Goal: Transaction & Acquisition: Purchase product/service

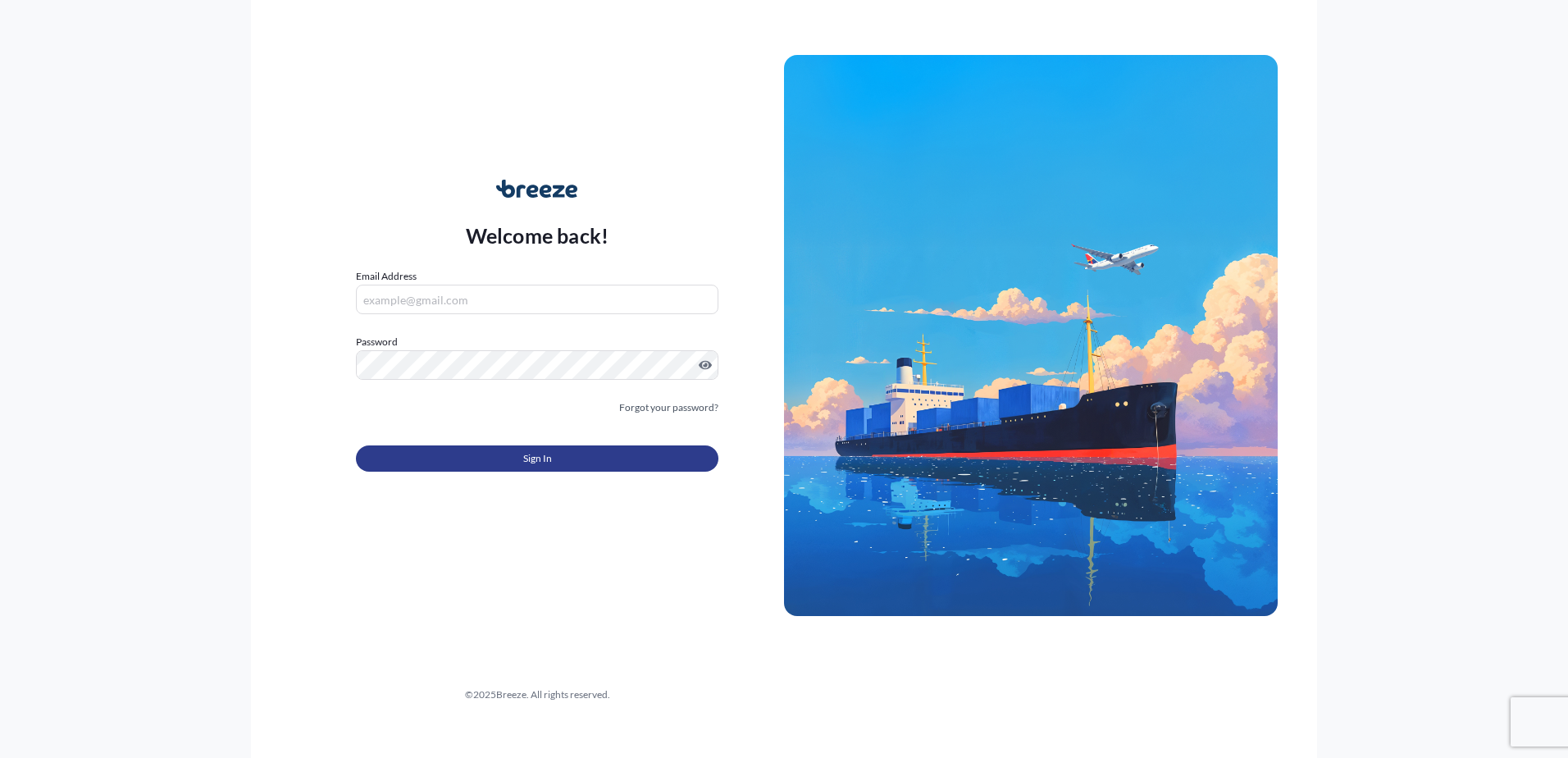
type input "[PERSON_NAME][EMAIL_ADDRESS][PERSON_NAME][DOMAIN_NAME]"
click at [524, 446] on button "Sign In" at bounding box center [537, 459] width 362 height 26
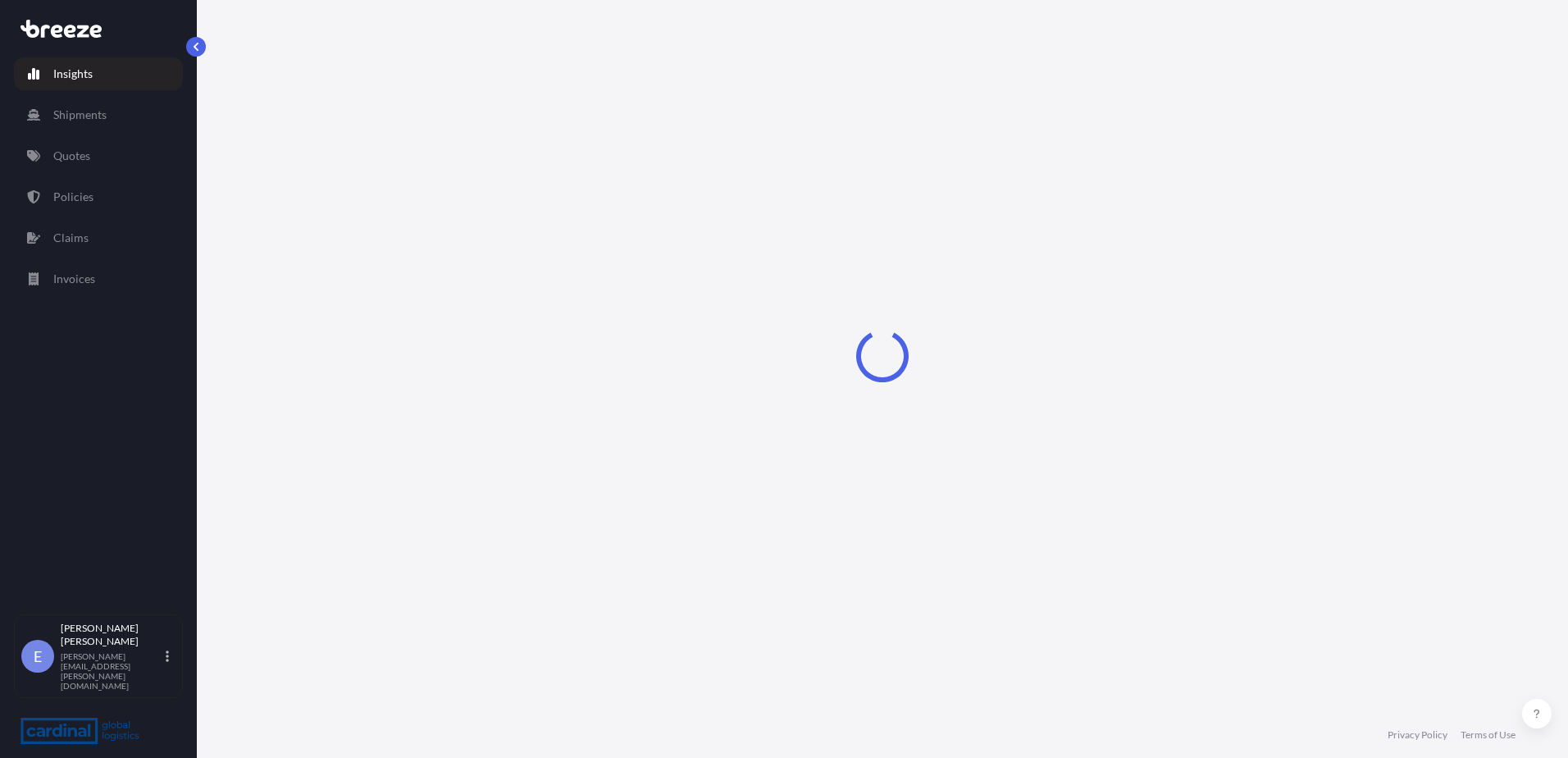
select select "2025"
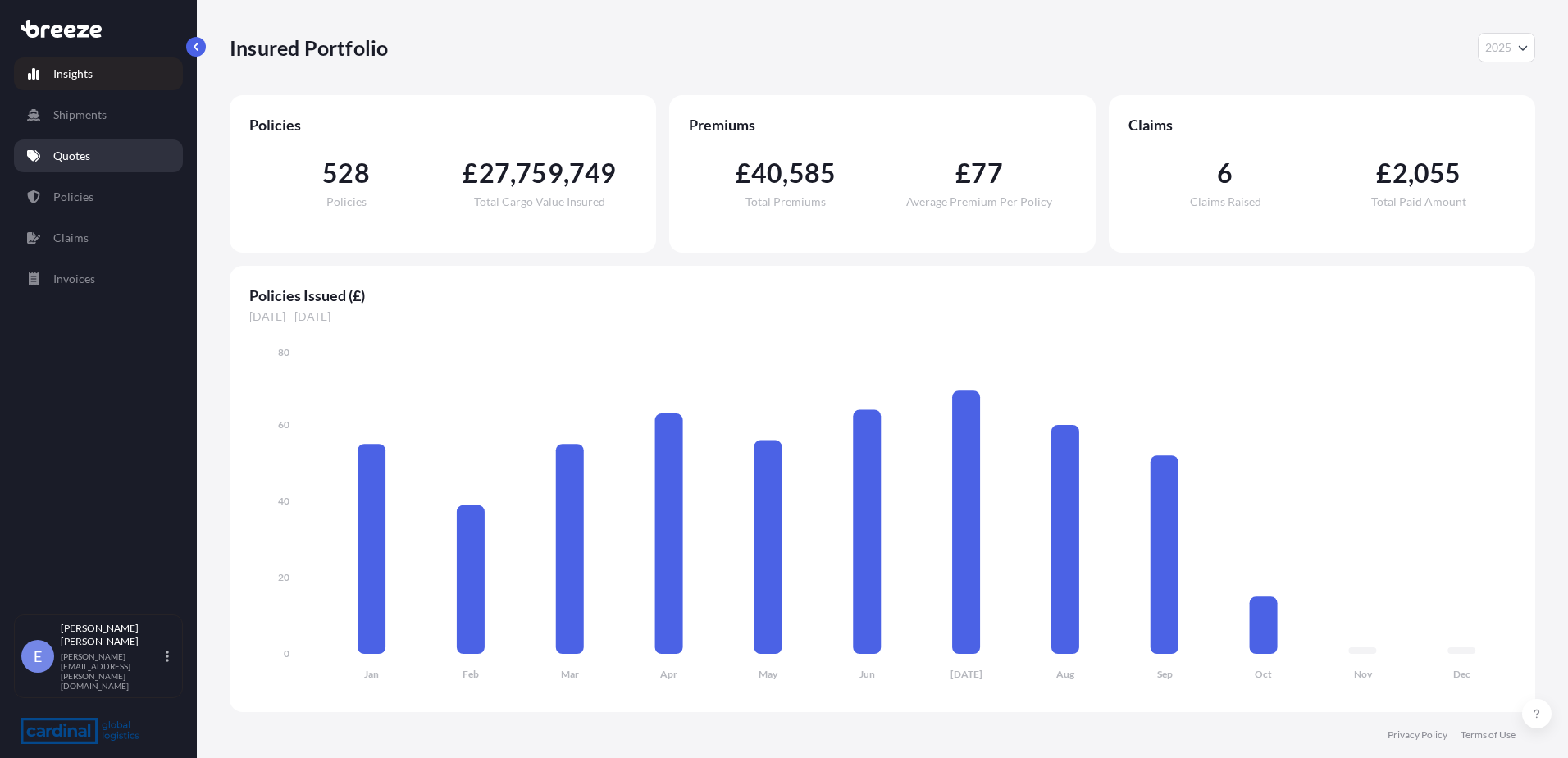
click at [78, 170] on link "Quotes" at bounding box center [98, 156] width 169 height 33
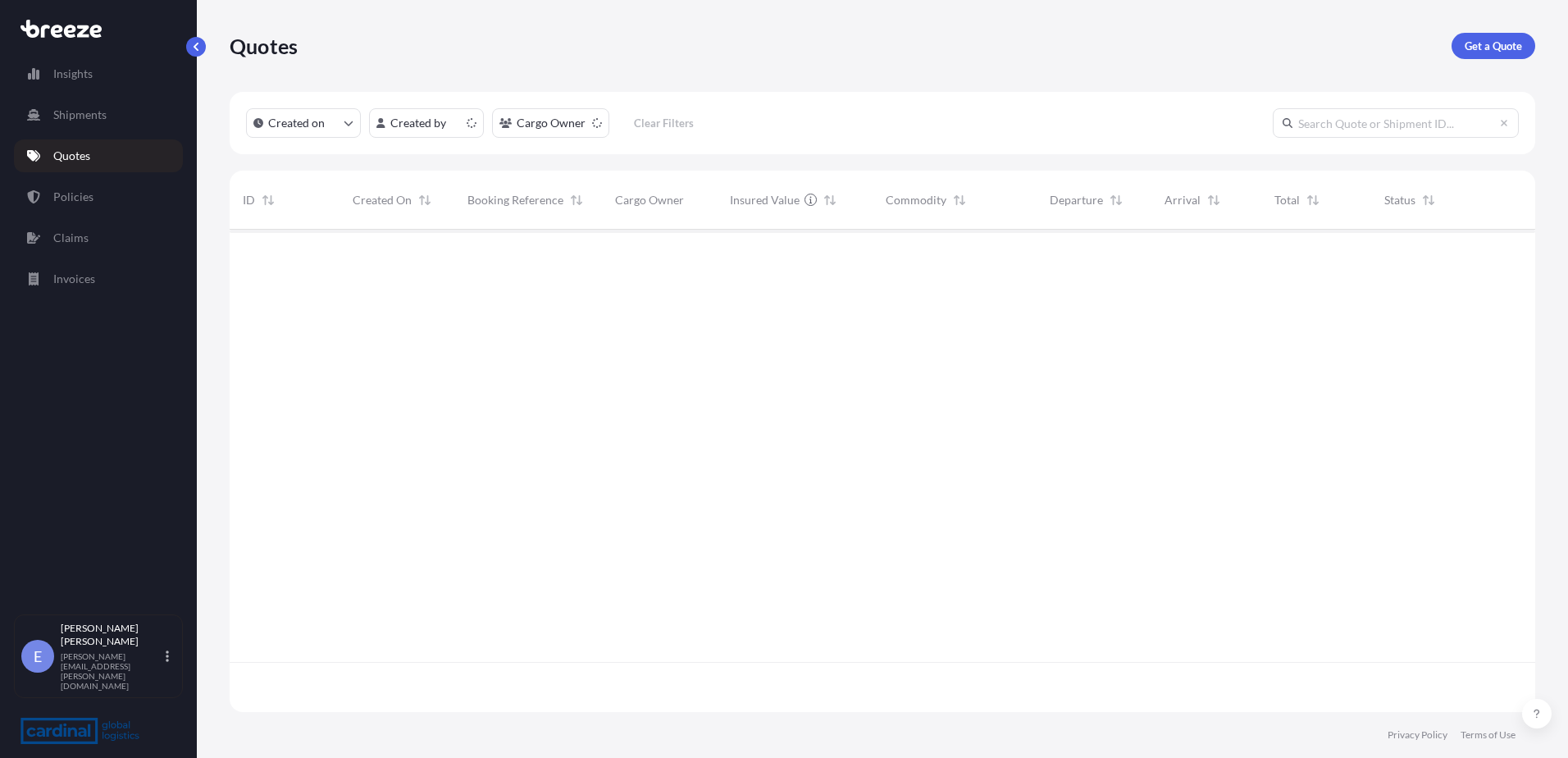
scroll to position [480, 1294]
click at [1484, 36] on link "Get a Quote" at bounding box center [1494, 46] width 84 height 26
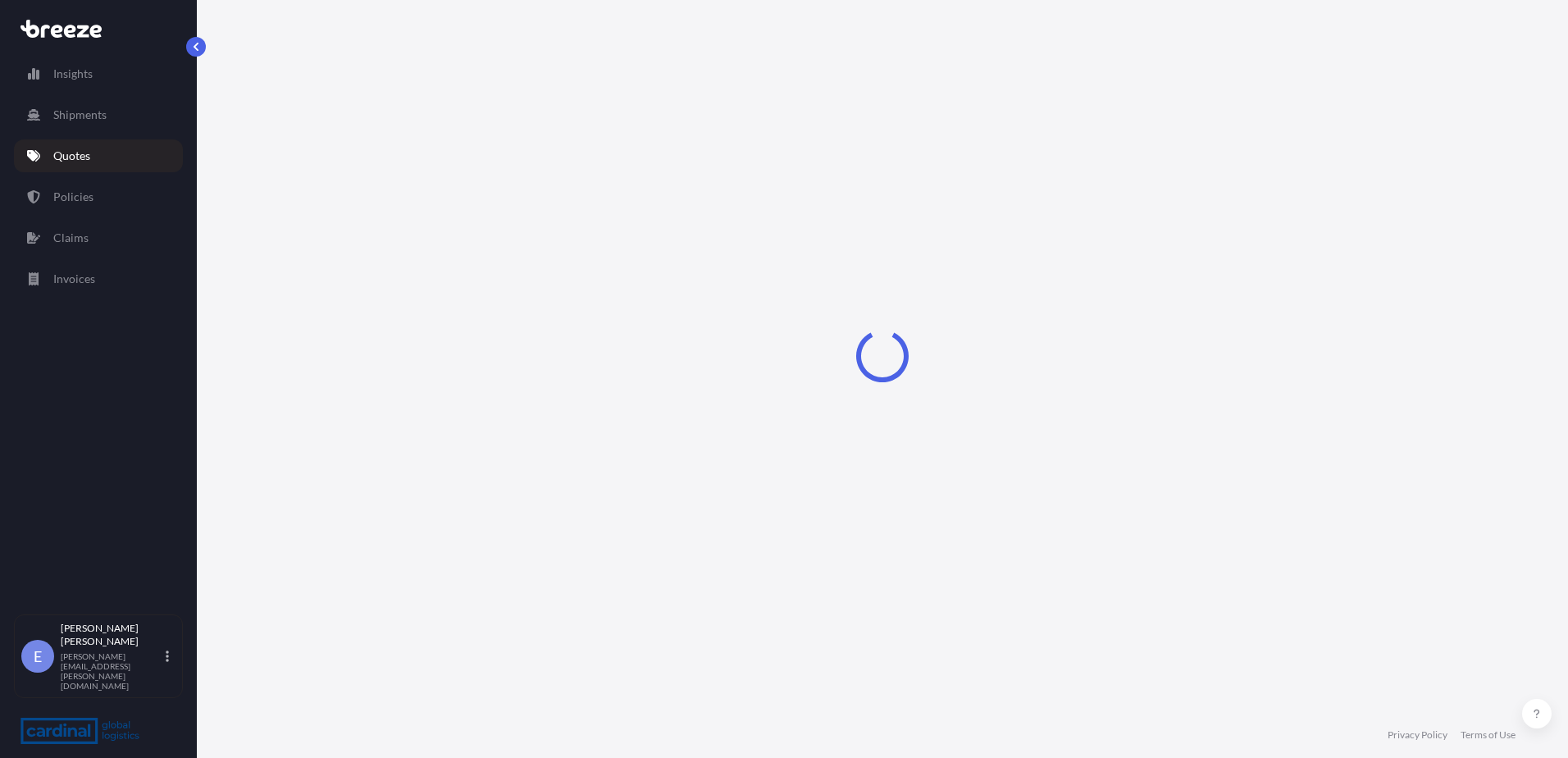
select select "Sea"
select select "1"
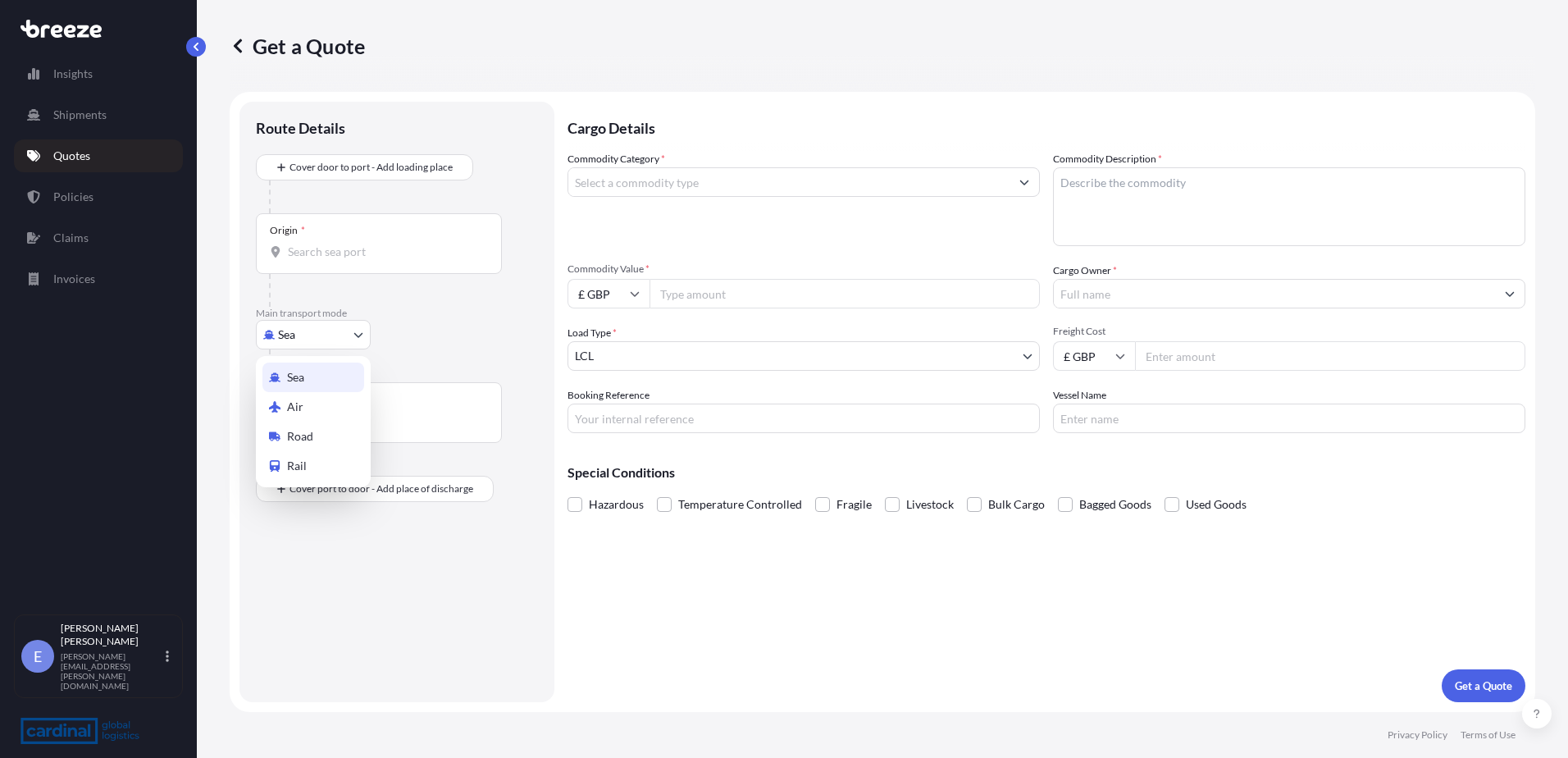
click at [324, 320] on body "Insights Shipments Quotes Policies Claims Invoices E [PERSON_NAME] [PERSON_NAME…" at bounding box center [784, 379] width 1568 height 758
click at [299, 433] on span "Road" at bounding box center [301, 437] width 26 height 16
select select "Road"
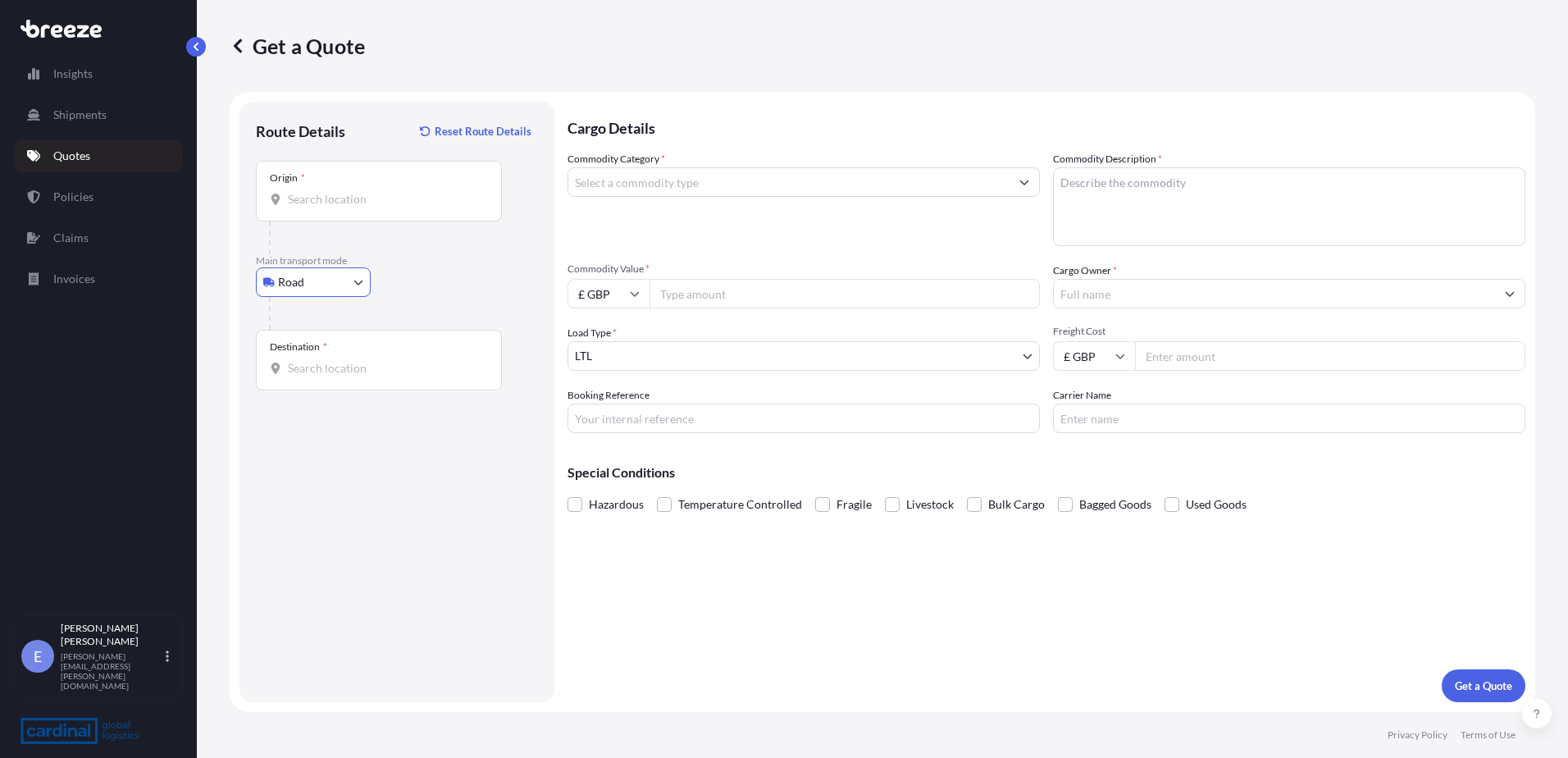
click at [346, 226] on div at bounding box center [385, 238] width 233 height 33
click at [346, 210] on div "Origin *" at bounding box center [379, 191] width 246 height 61
click at [346, 208] on input "Origin *" at bounding box center [385, 199] width 194 height 16
paste input "LN11 0YZ"
click at [356, 255] on span "[STREET_ADDRESS]" at bounding box center [362, 255] width 102 height 16
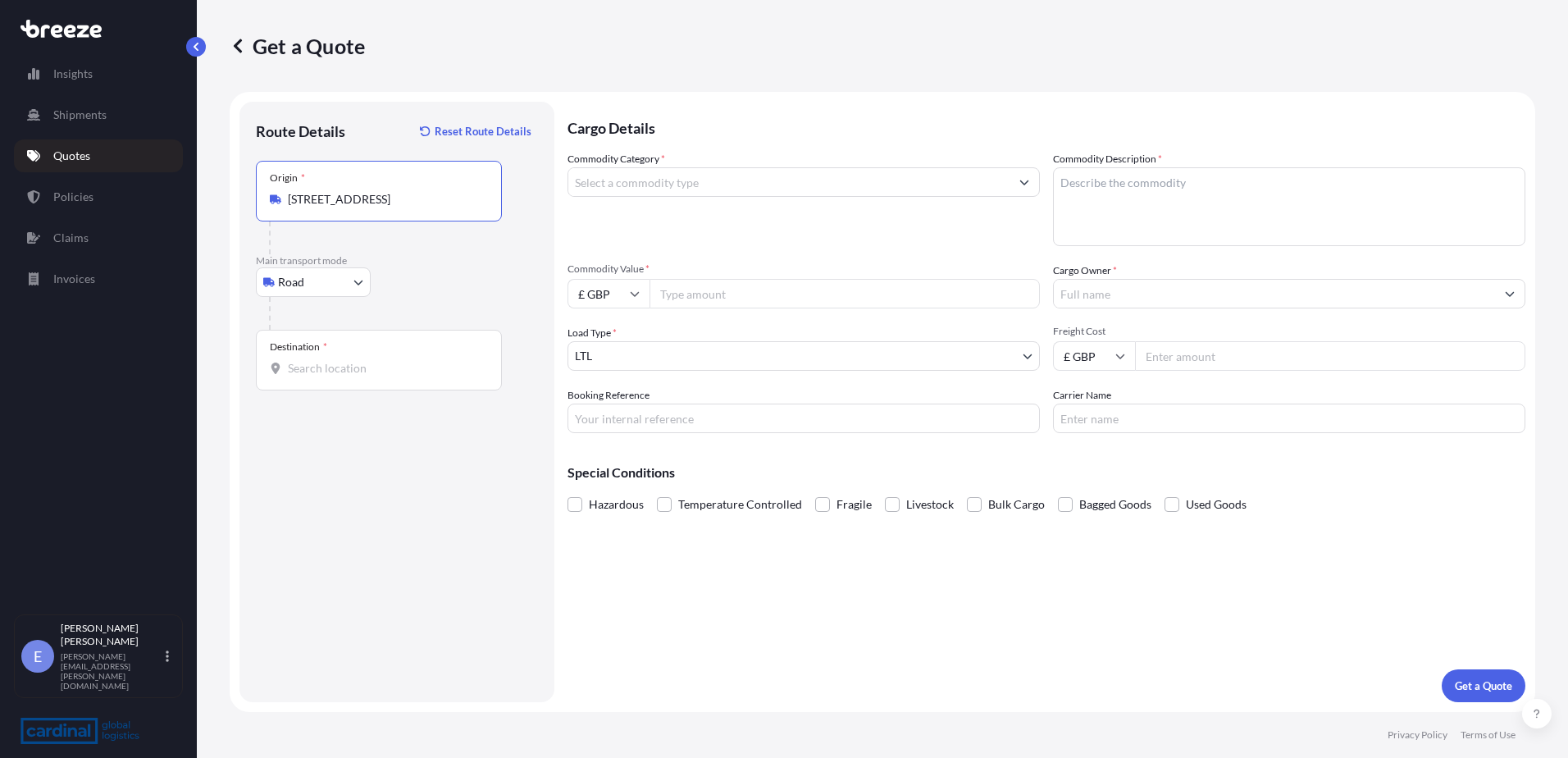
type input "[STREET_ADDRESS]"
click at [321, 360] on input "Destination *" at bounding box center [385, 368] width 194 height 16
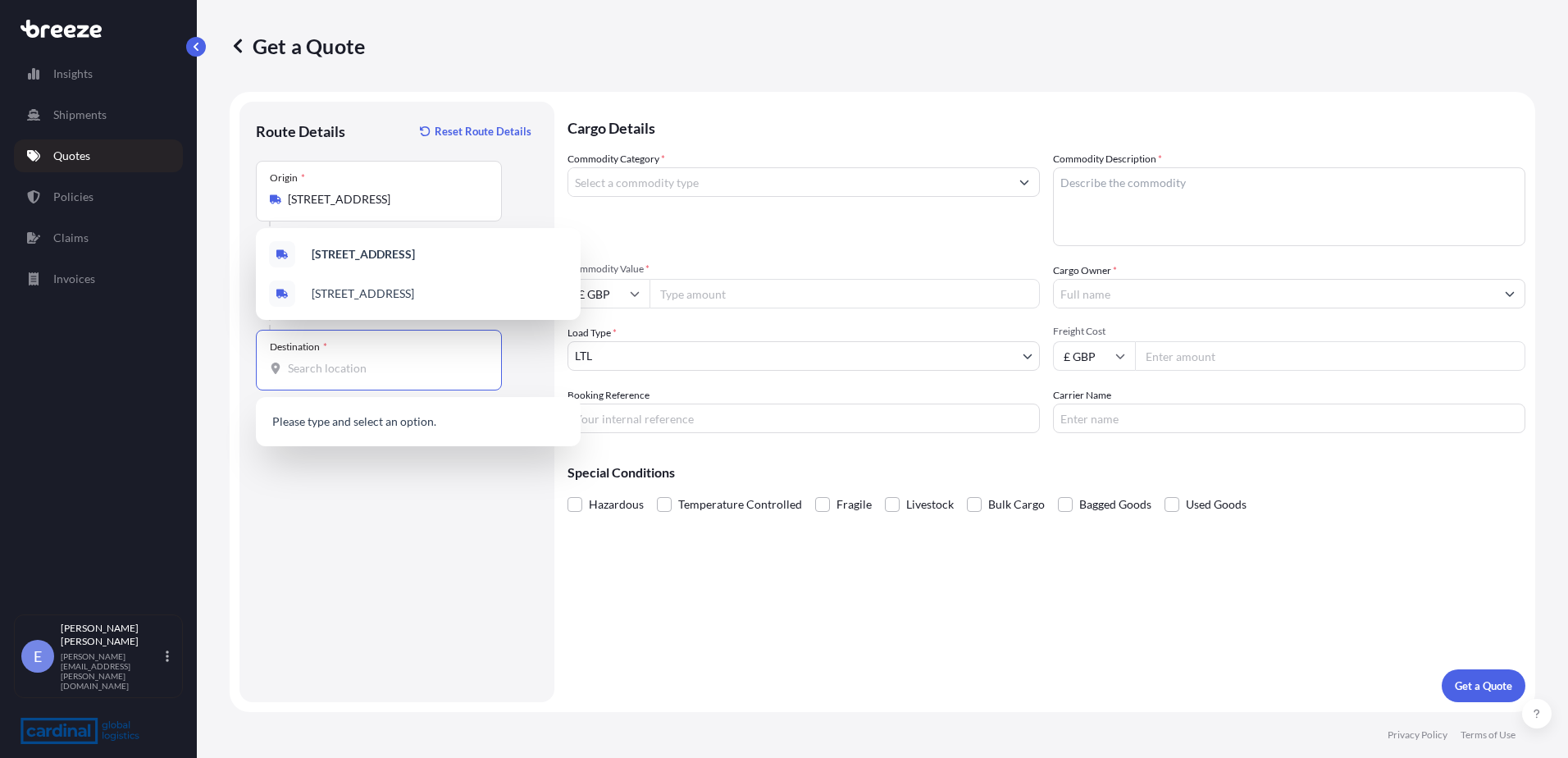
paste input "56858"
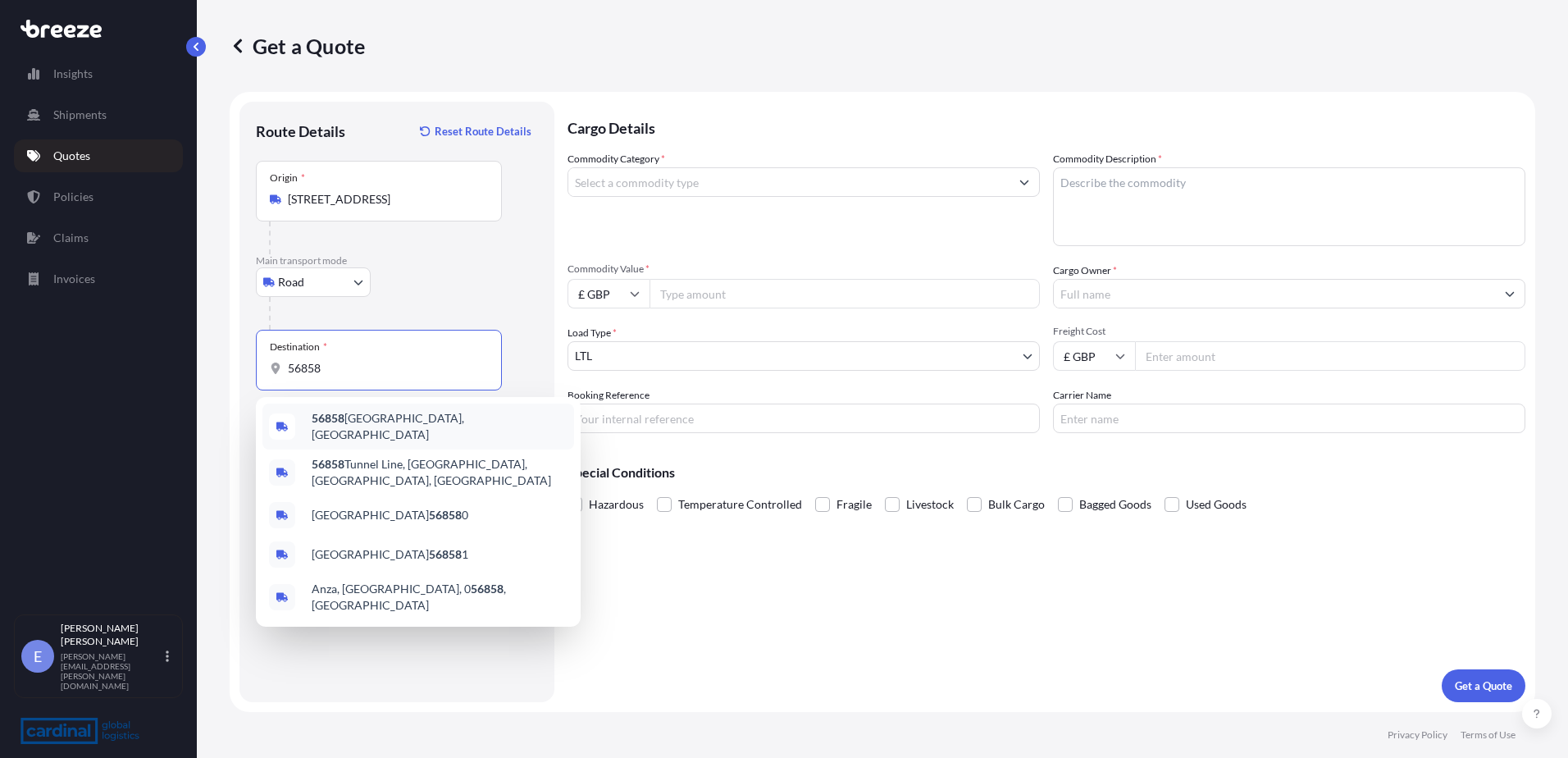
click at [379, 425] on span "56858 [GEOGRAPHIC_DATA], [GEOGRAPHIC_DATA]" at bounding box center [439, 427] width 256 height 33
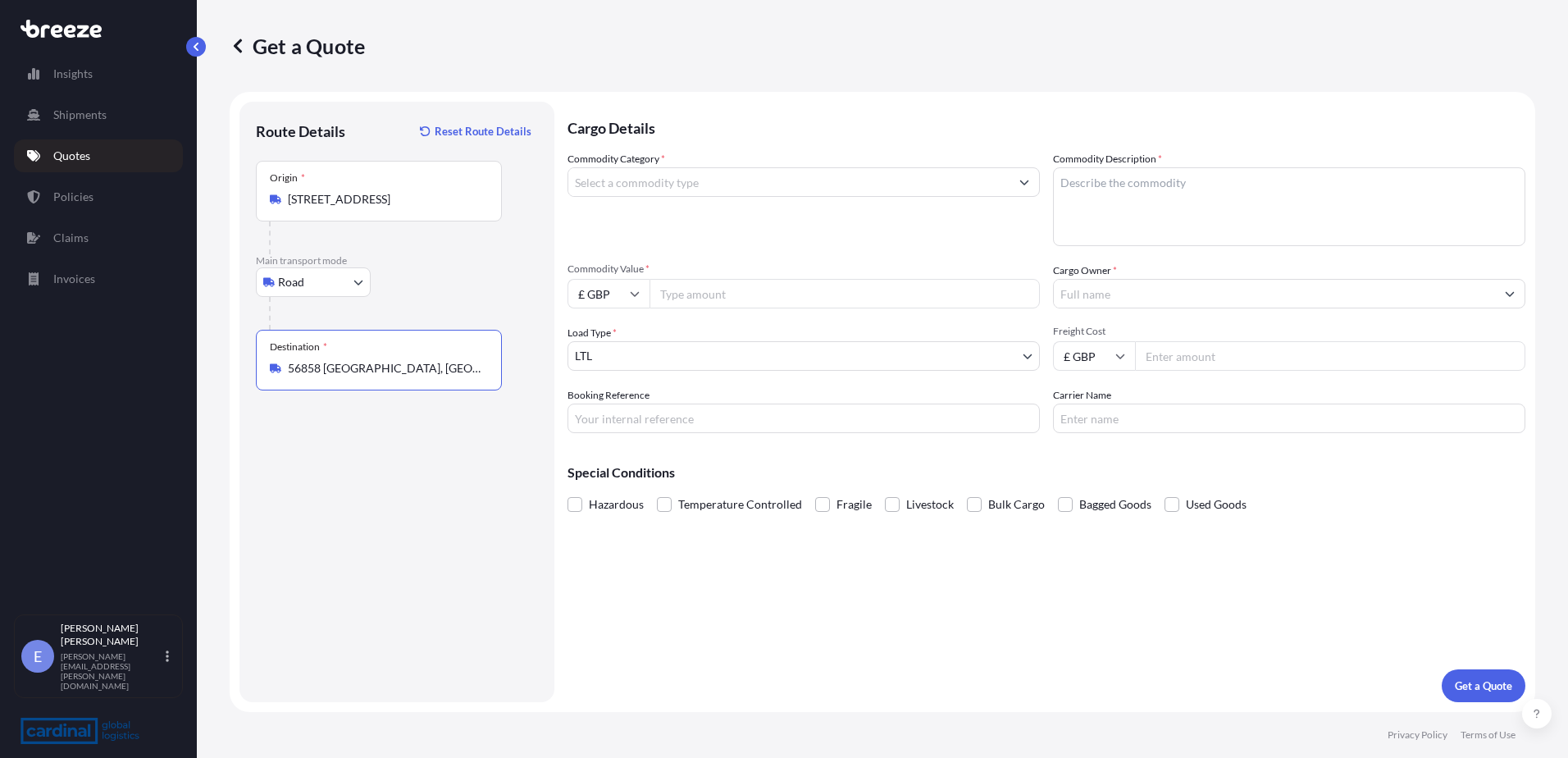
type input "56858 [GEOGRAPHIC_DATA], [GEOGRAPHIC_DATA]"
click at [596, 200] on div "Commodity Category *" at bounding box center [804, 199] width 473 height 96
click at [726, 180] on input "Commodity Category *" at bounding box center [789, 182] width 441 height 30
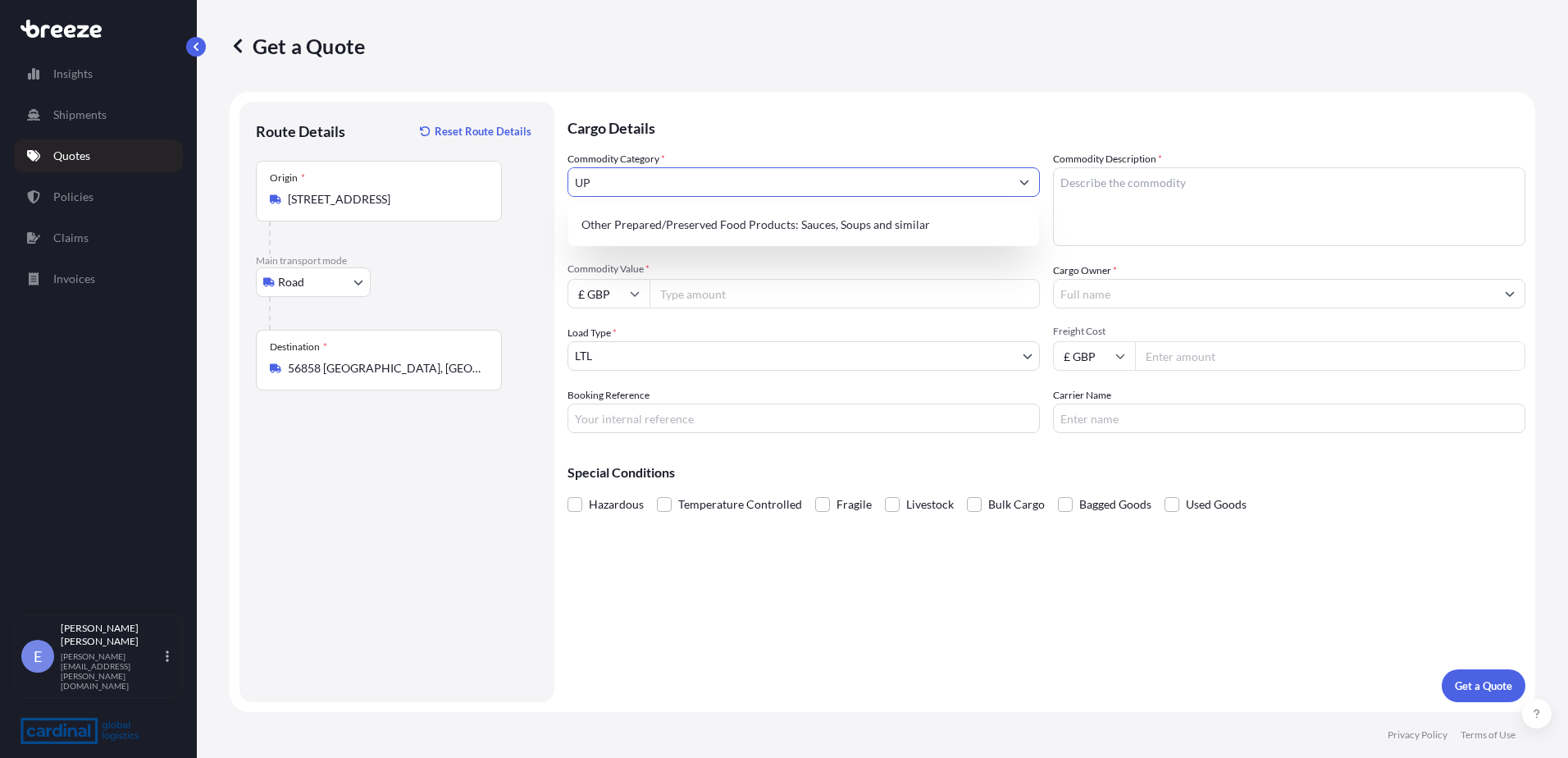
type input "U"
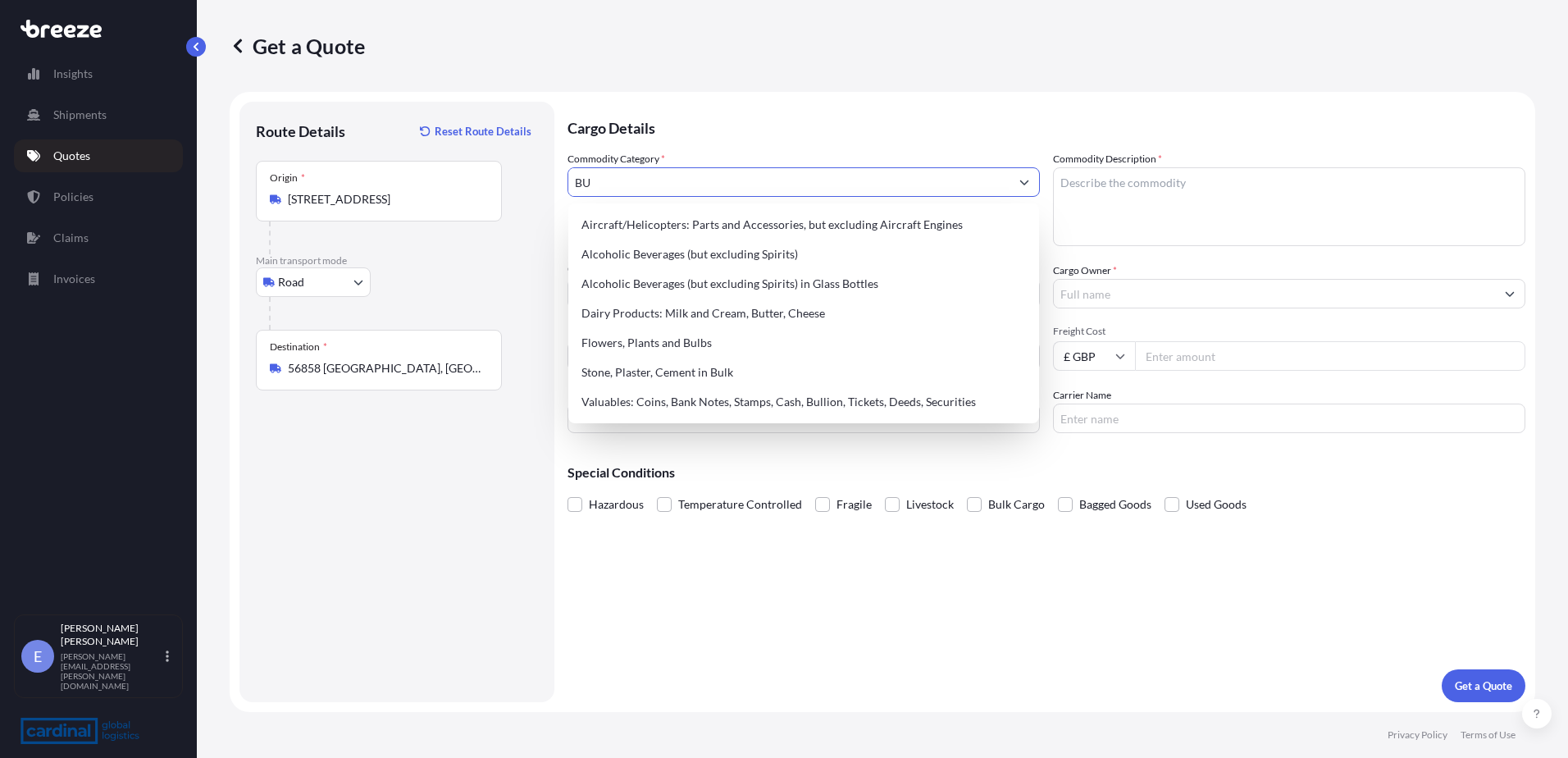
type input "B"
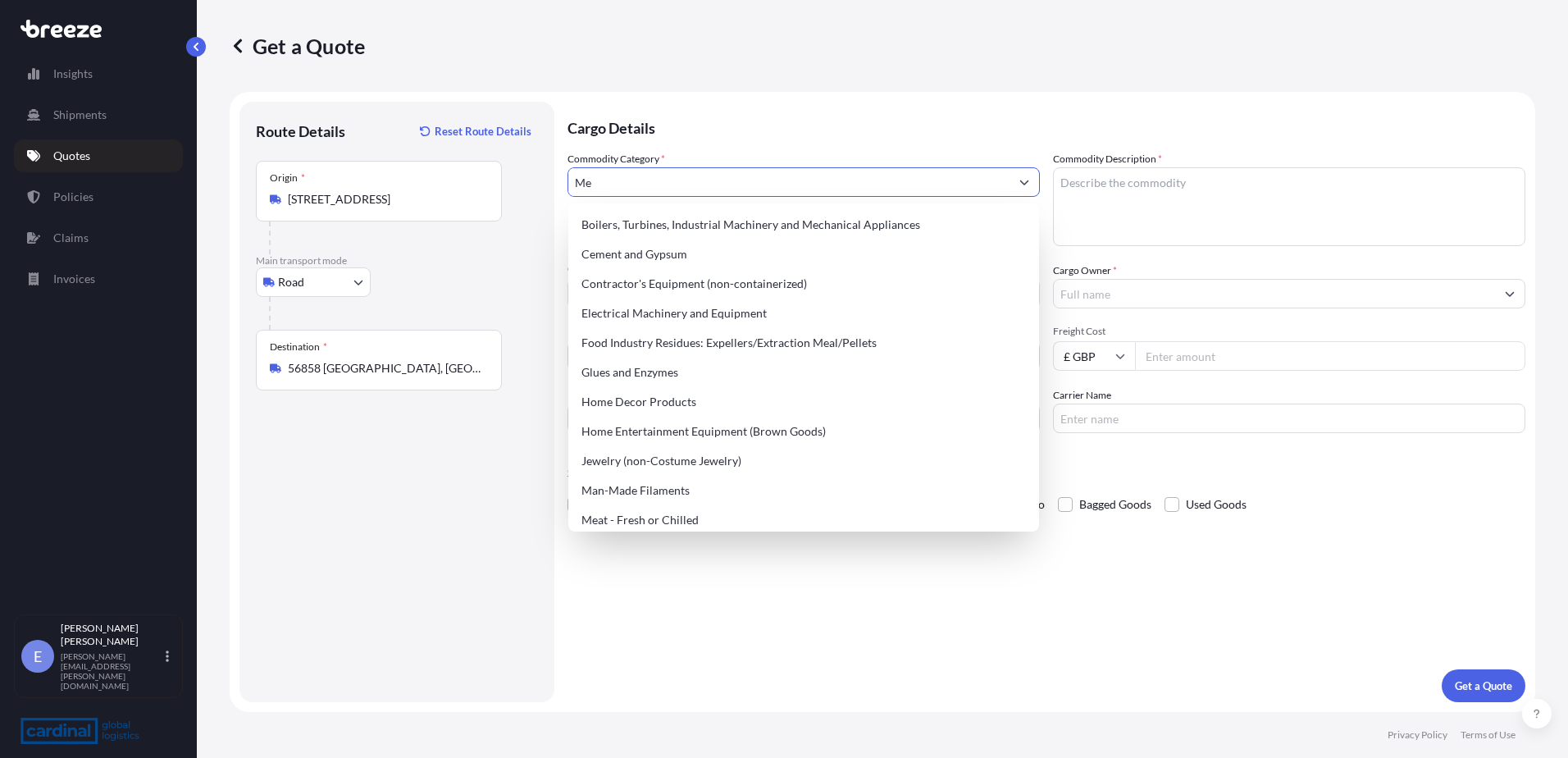
type input "M"
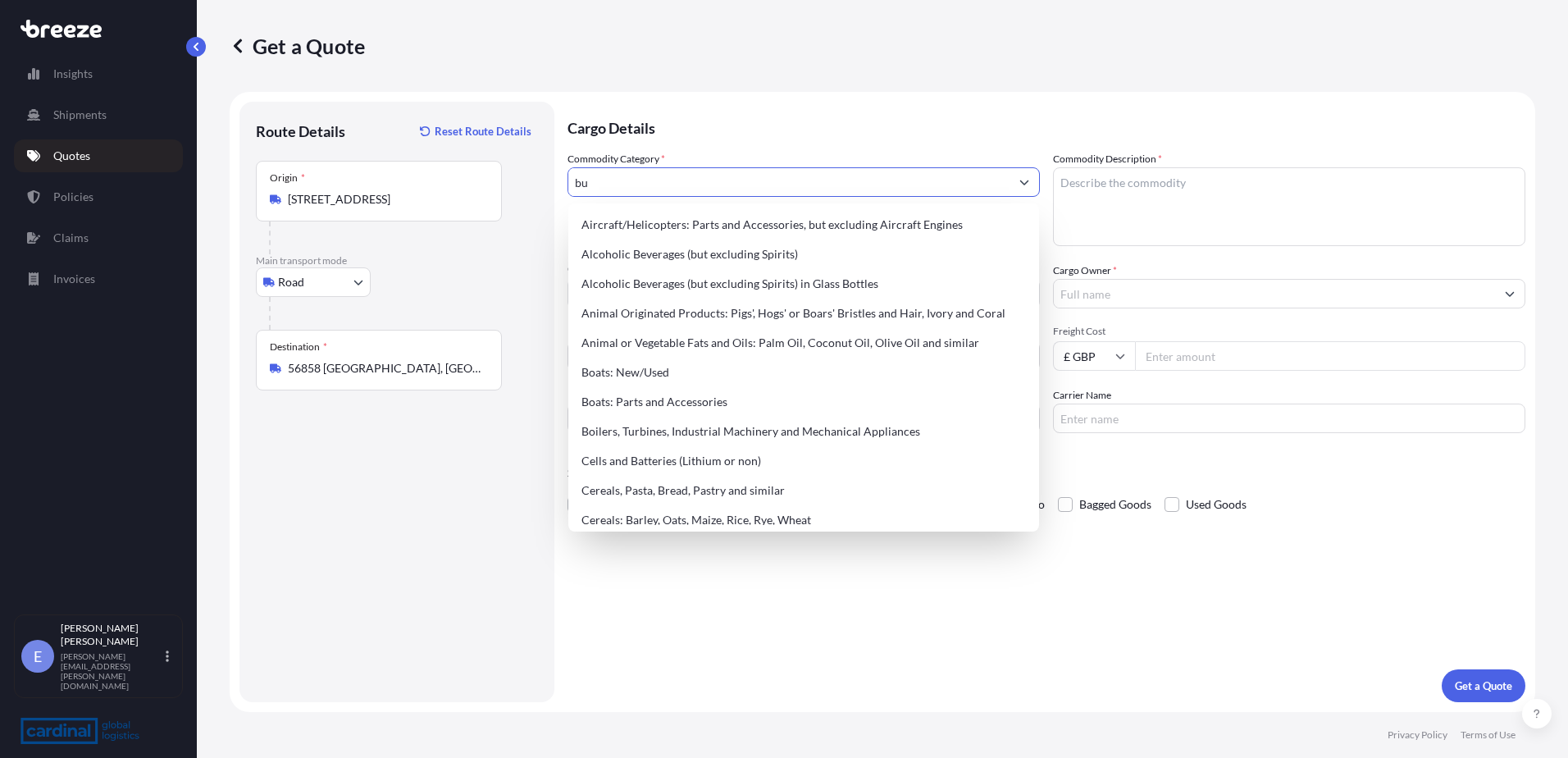
type input "b"
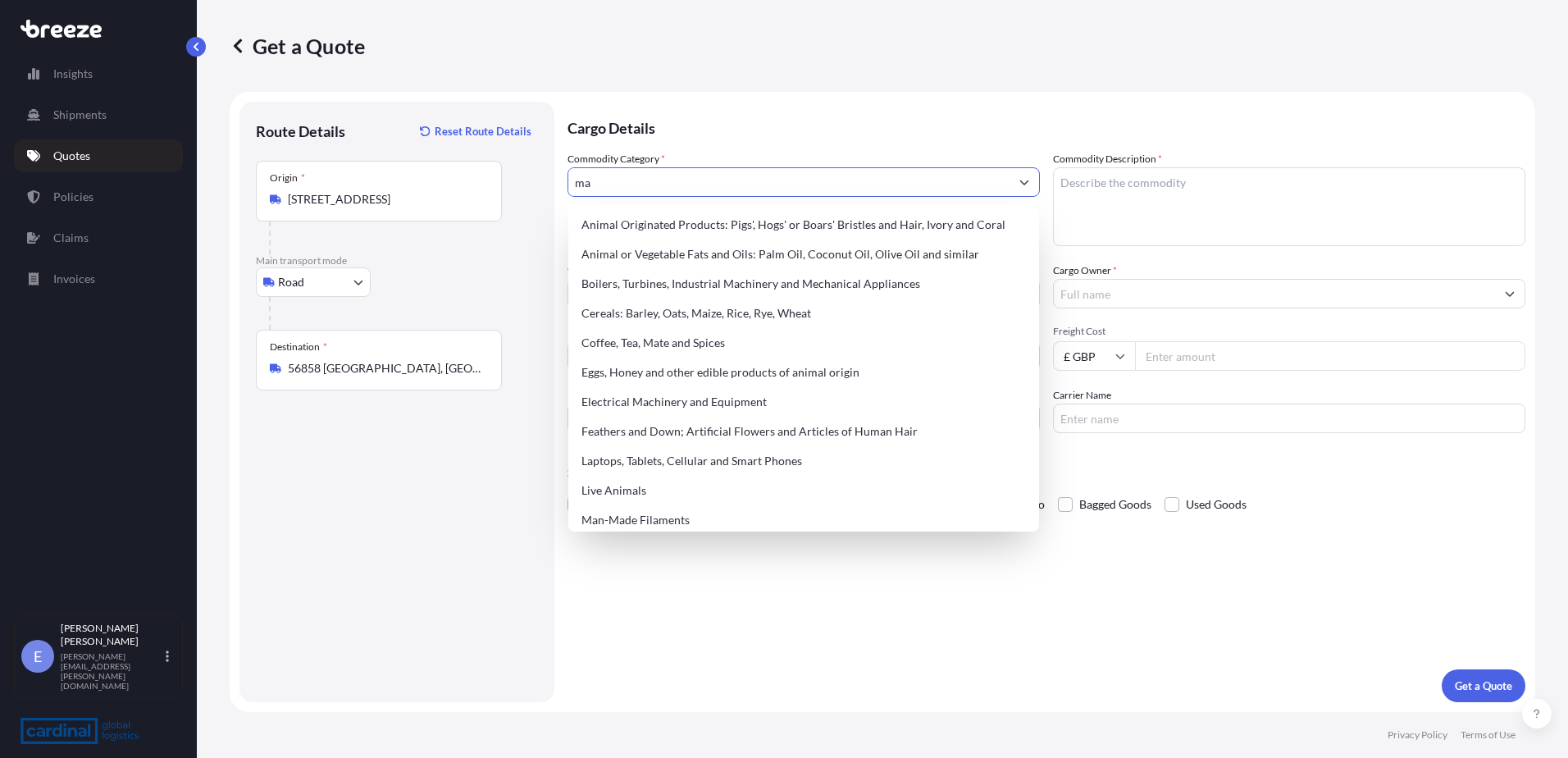
type input "m"
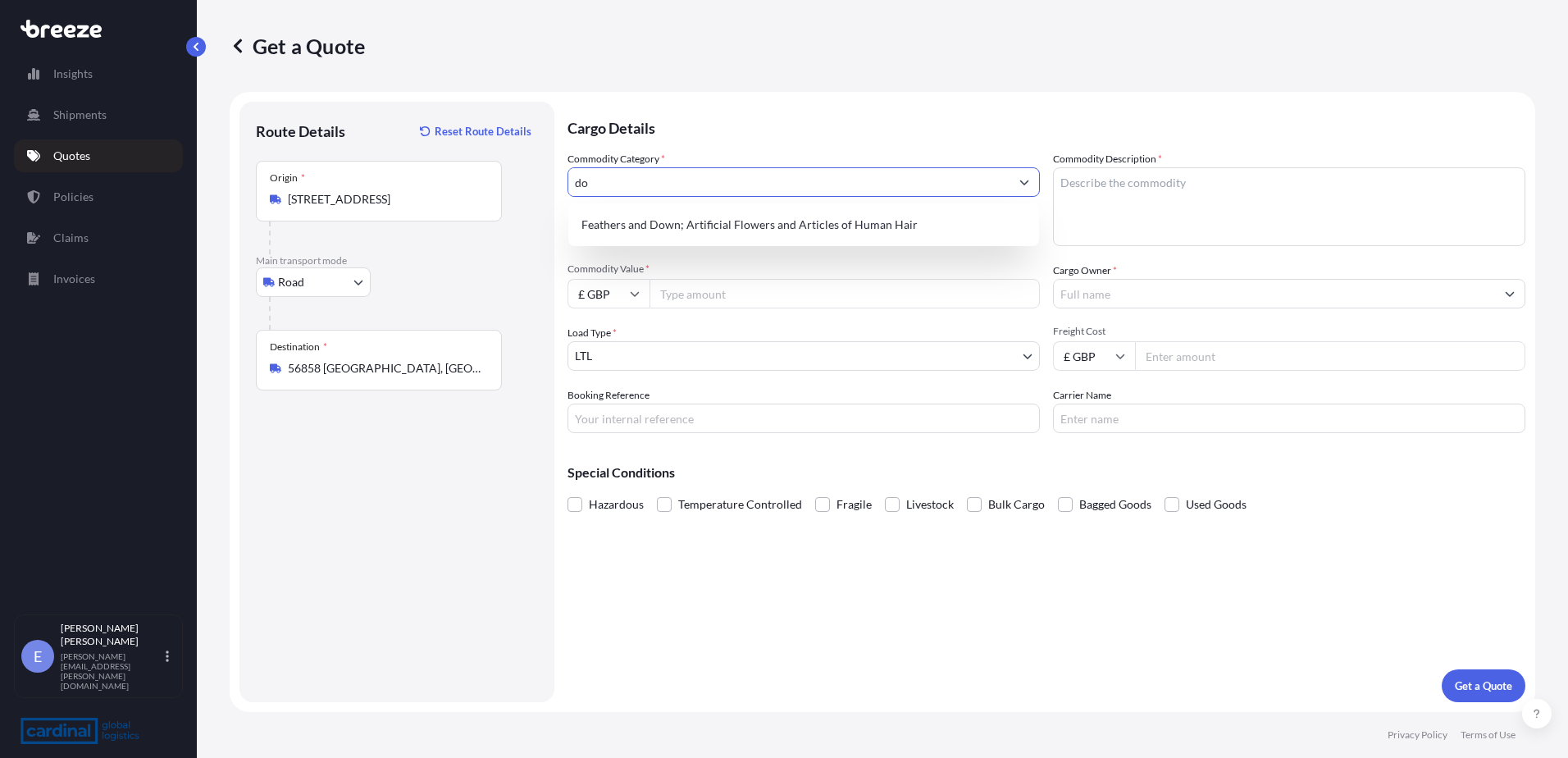
type input "d"
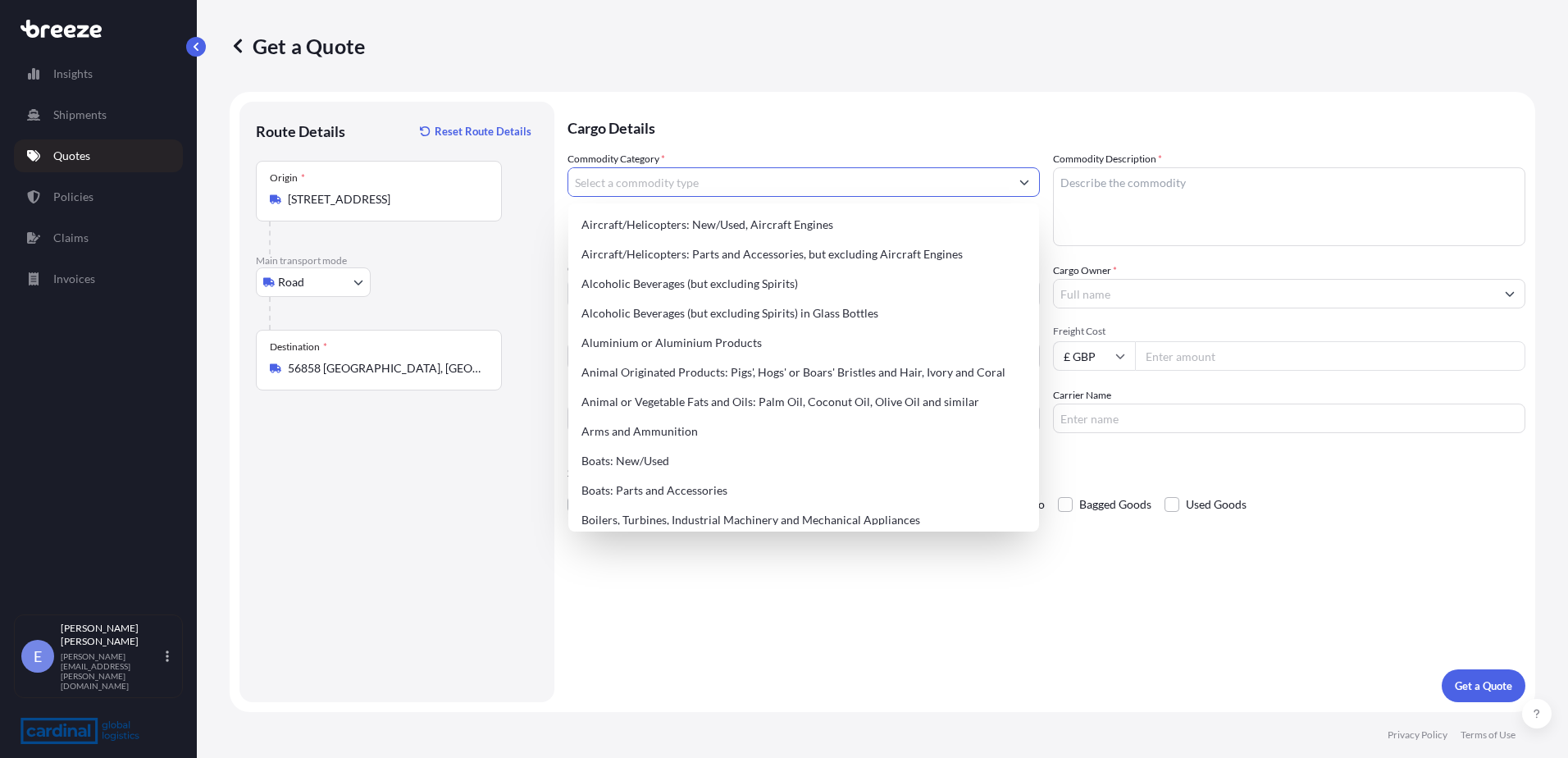
click at [695, 183] on input "Commodity Category *" at bounding box center [789, 182] width 441 height 30
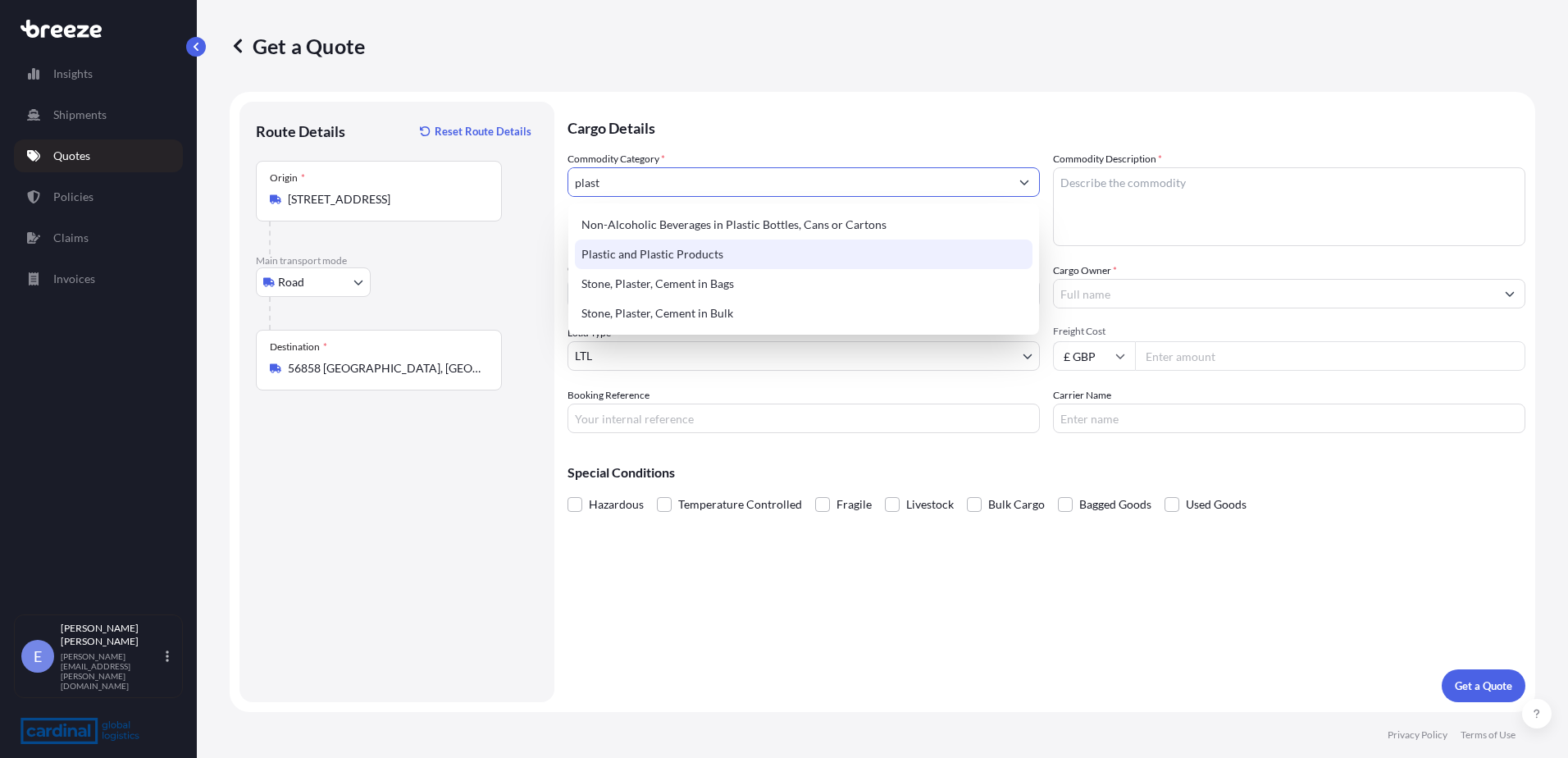
click at [734, 260] on div "Plastic and Plastic Products" at bounding box center [804, 255] width 458 height 30
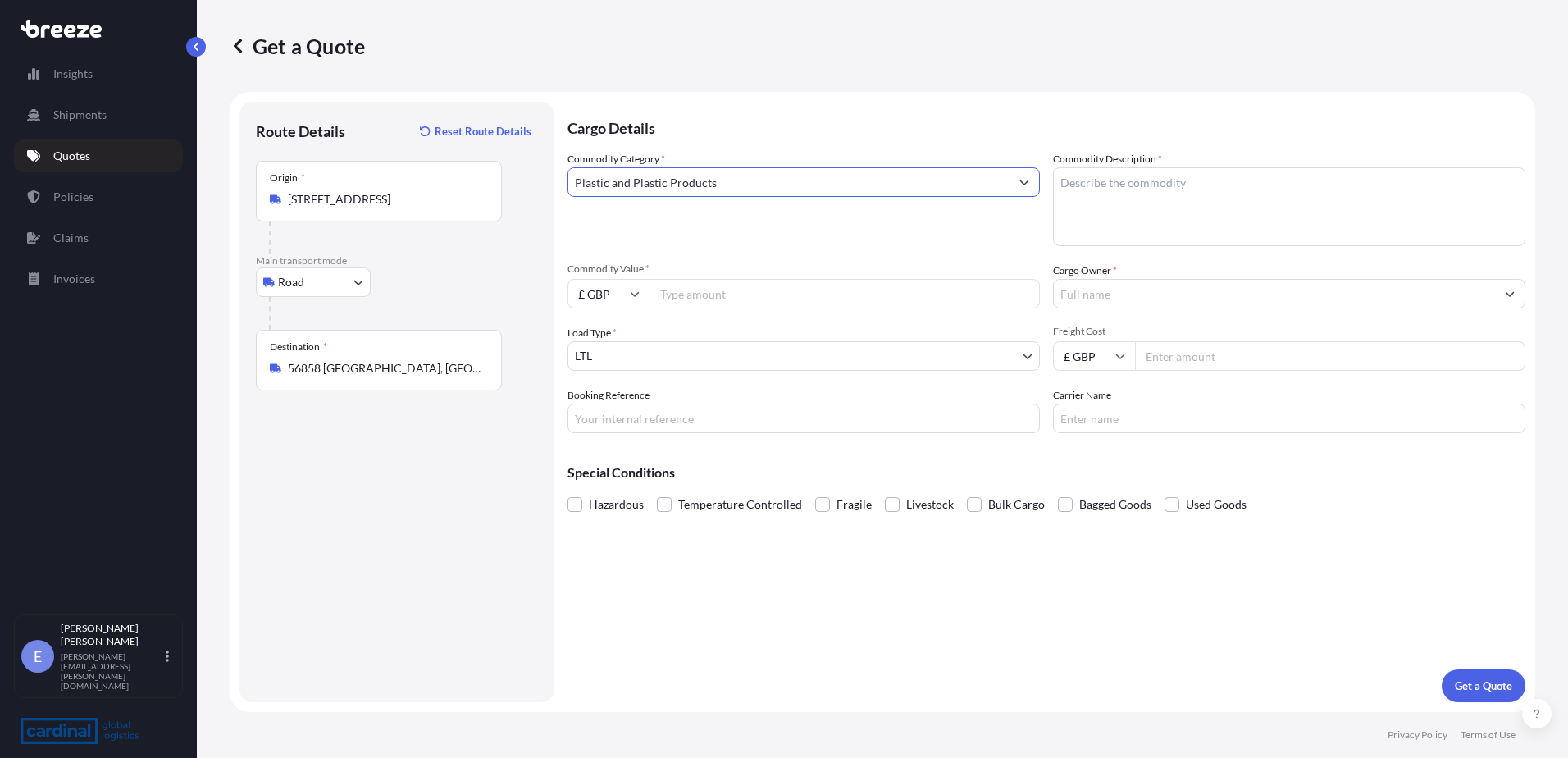
type input "Plastic and Plastic Products"
click at [1156, 172] on textarea "Commodity Description *" at bounding box center [1290, 207] width 473 height 79
type textarea "P"
type textarea "Y"
type textarea "UPVC"
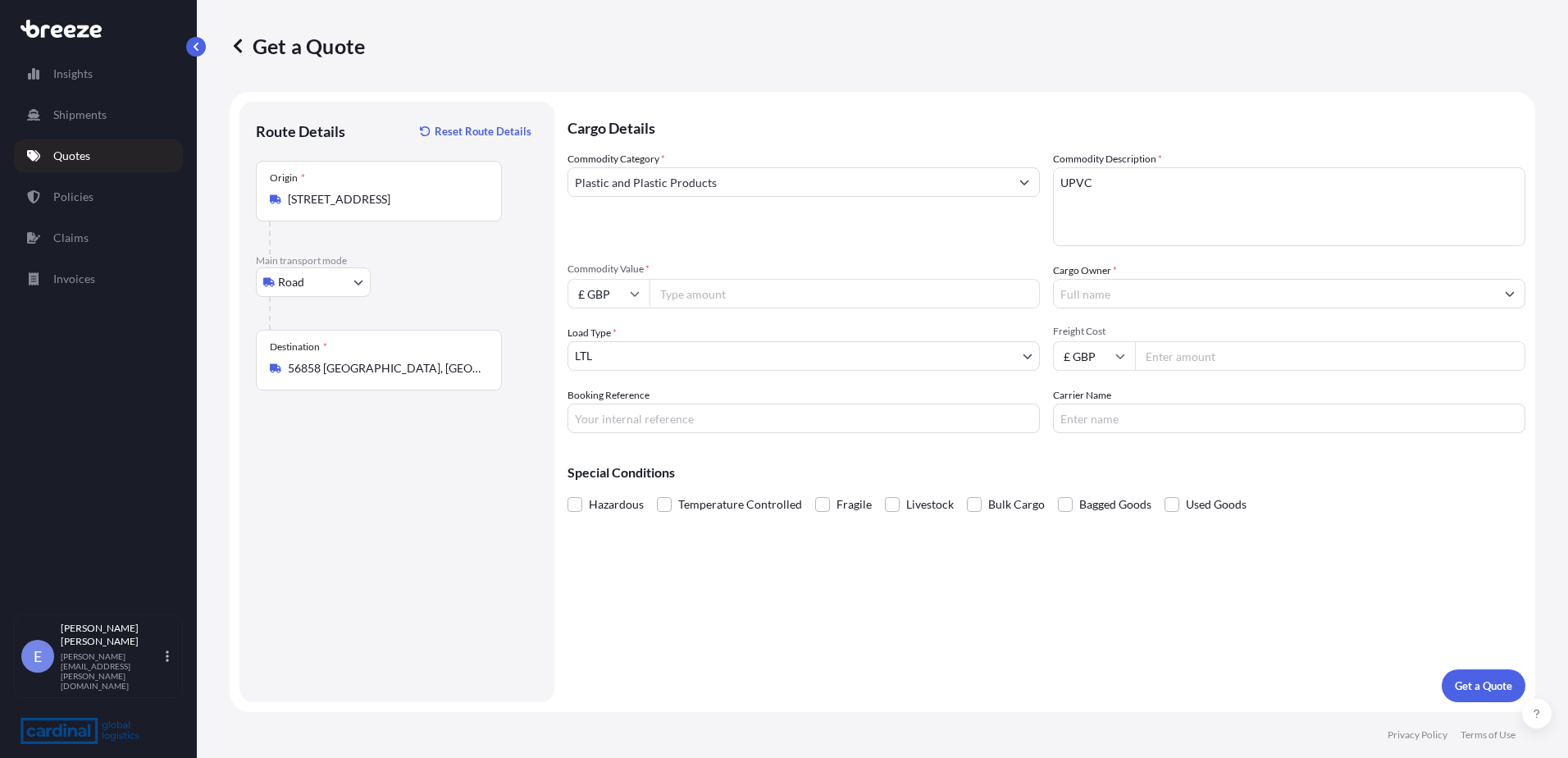
click at [707, 292] on input "Commodity Value *" at bounding box center [845, 294] width 390 height 30
type input "100"
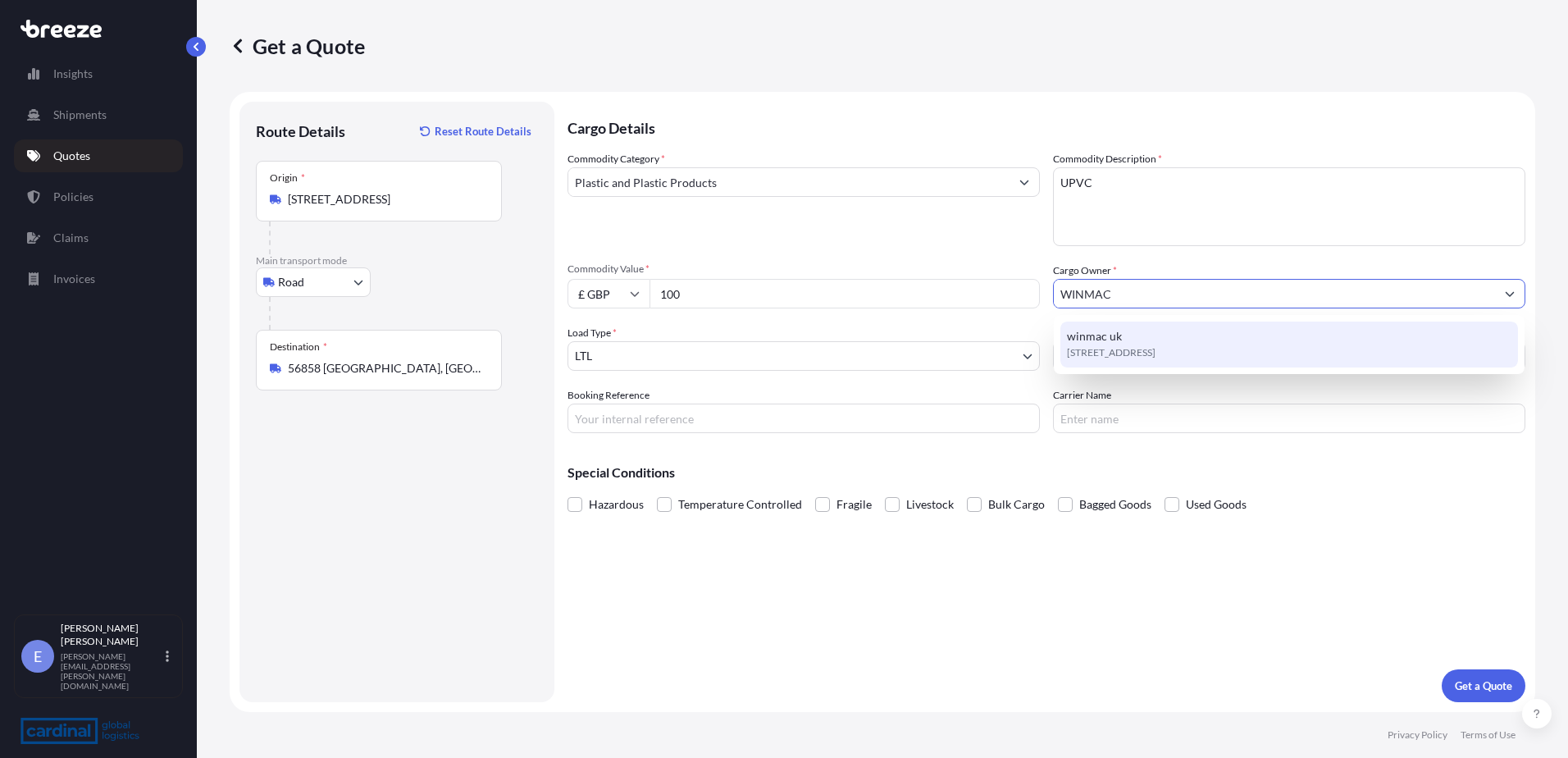
click at [1155, 346] on span "[STREET_ADDRESS]" at bounding box center [1112, 353] width 89 height 16
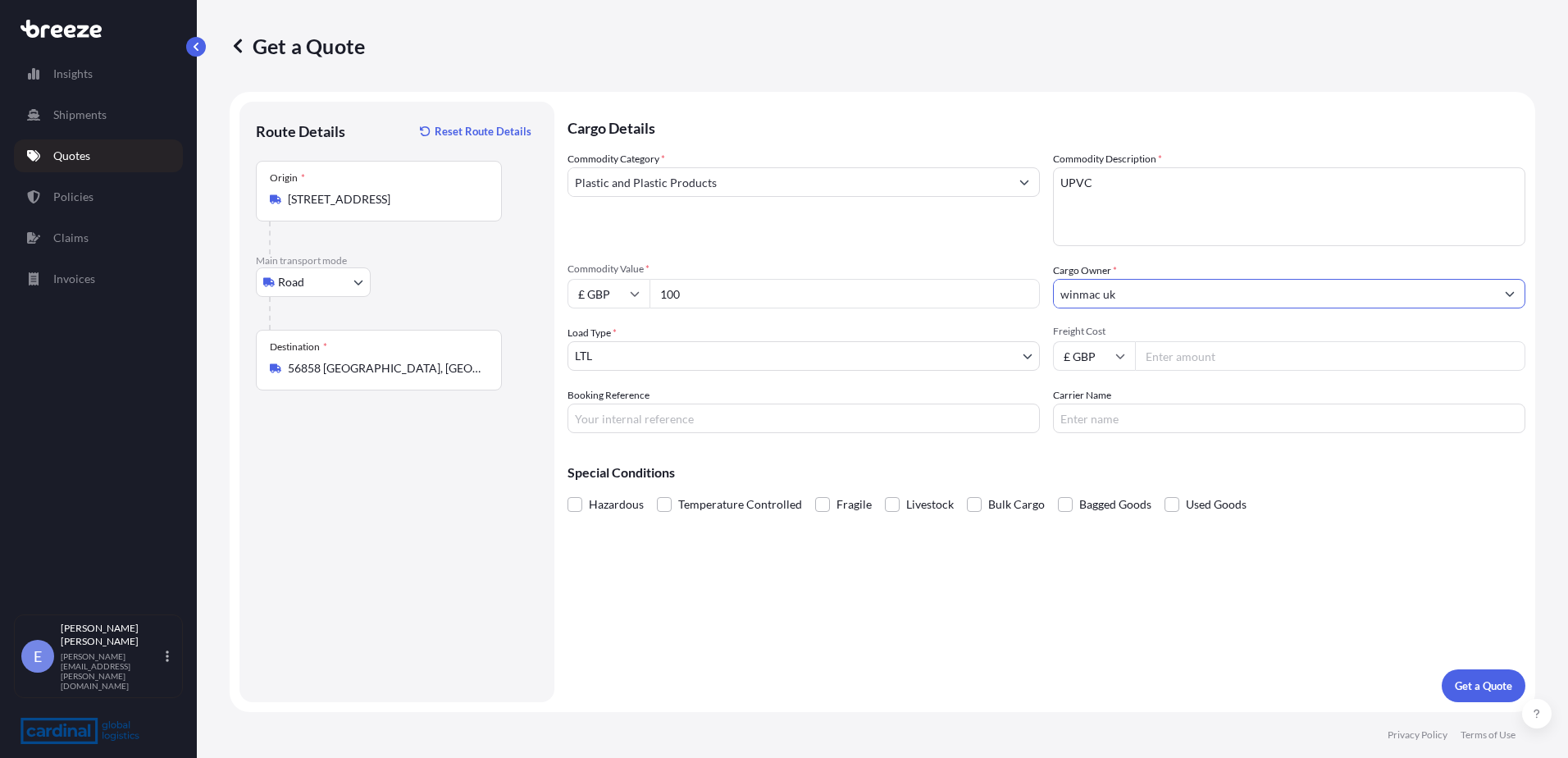
type input "winmac uk"
click at [858, 355] on body "0 options available. 1 option available. Insights Shipments Quotes Policies Cla…" at bounding box center [784, 379] width 1568 height 758
click at [1185, 353] on input "Freight Cost" at bounding box center [1330, 356] width 390 height 30
click at [1220, 353] on input "Freight Cost" at bounding box center [1330, 356] width 390 height 30
paste input "330.81"
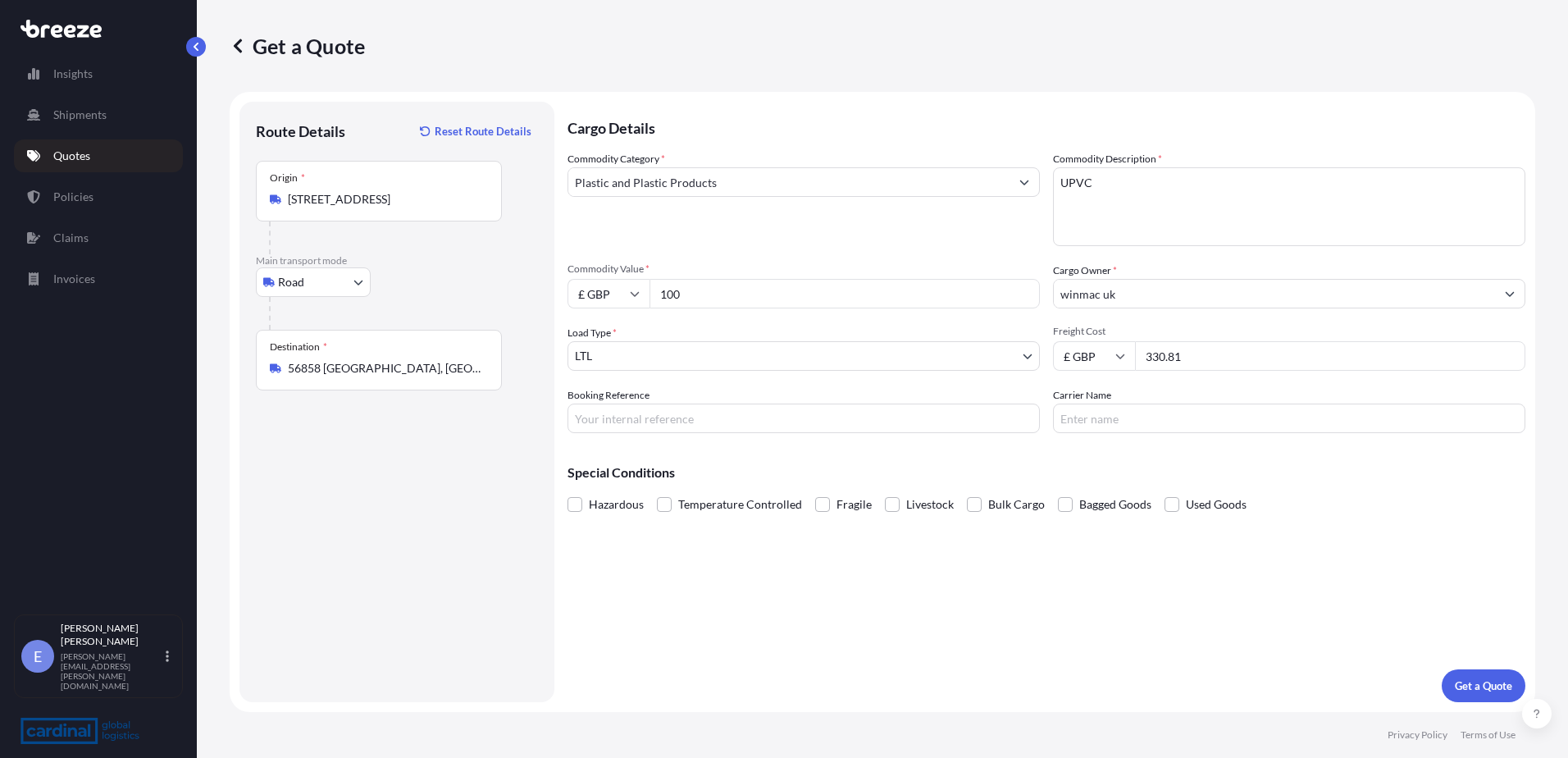
type input "330.81"
click at [894, 418] on input "Booking Reference" at bounding box center [804, 419] width 473 height 30
click at [818, 395] on div "Booking Reference" at bounding box center [804, 410] width 473 height 46
click at [816, 411] on input "Booking Reference" at bounding box center [804, 419] width 473 height 30
paste input "8PER5100012"
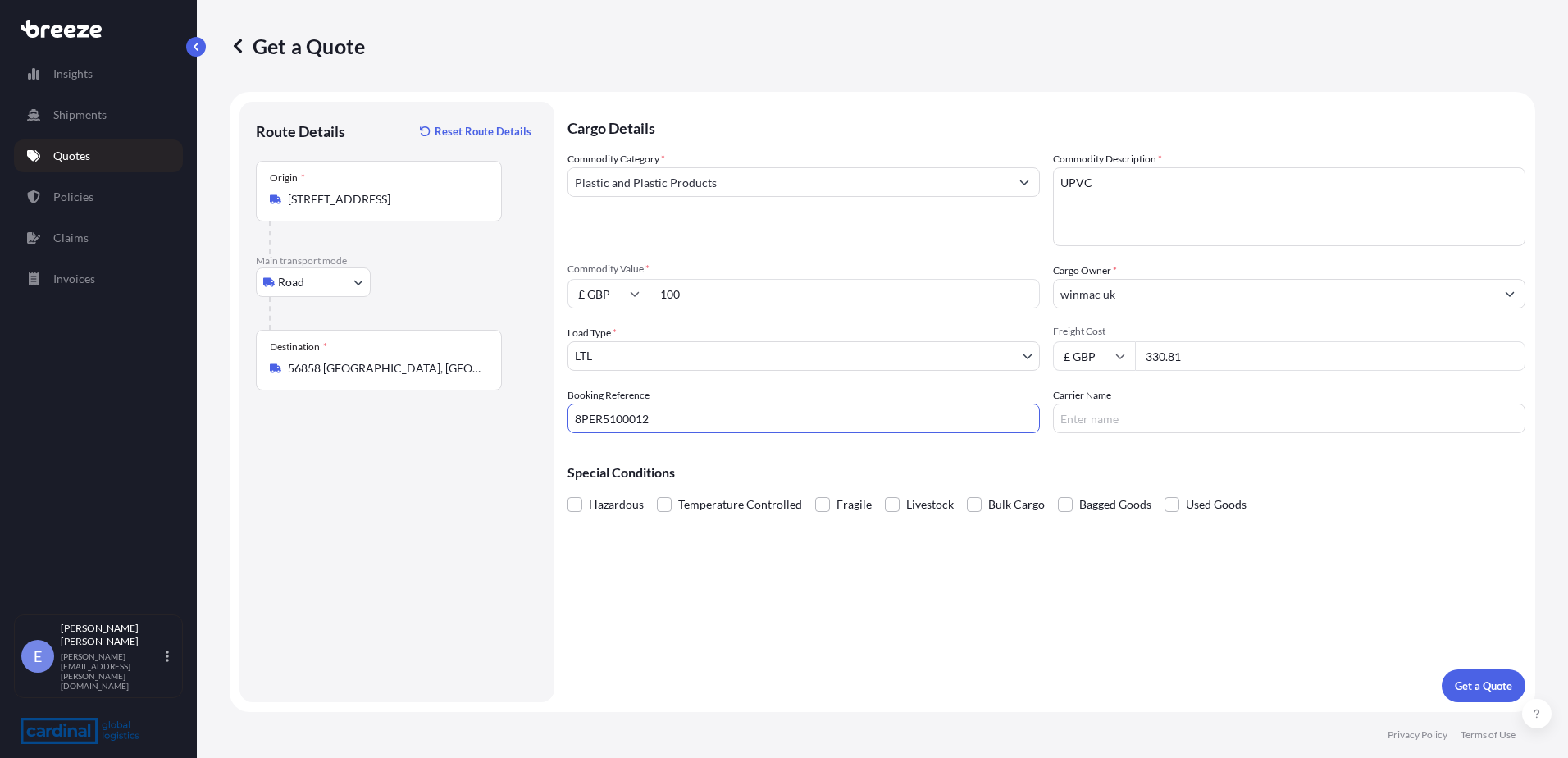
type input "8PER5100012"
click at [1444, 695] on button "Get a Quote" at bounding box center [1484, 686] width 84 height 33
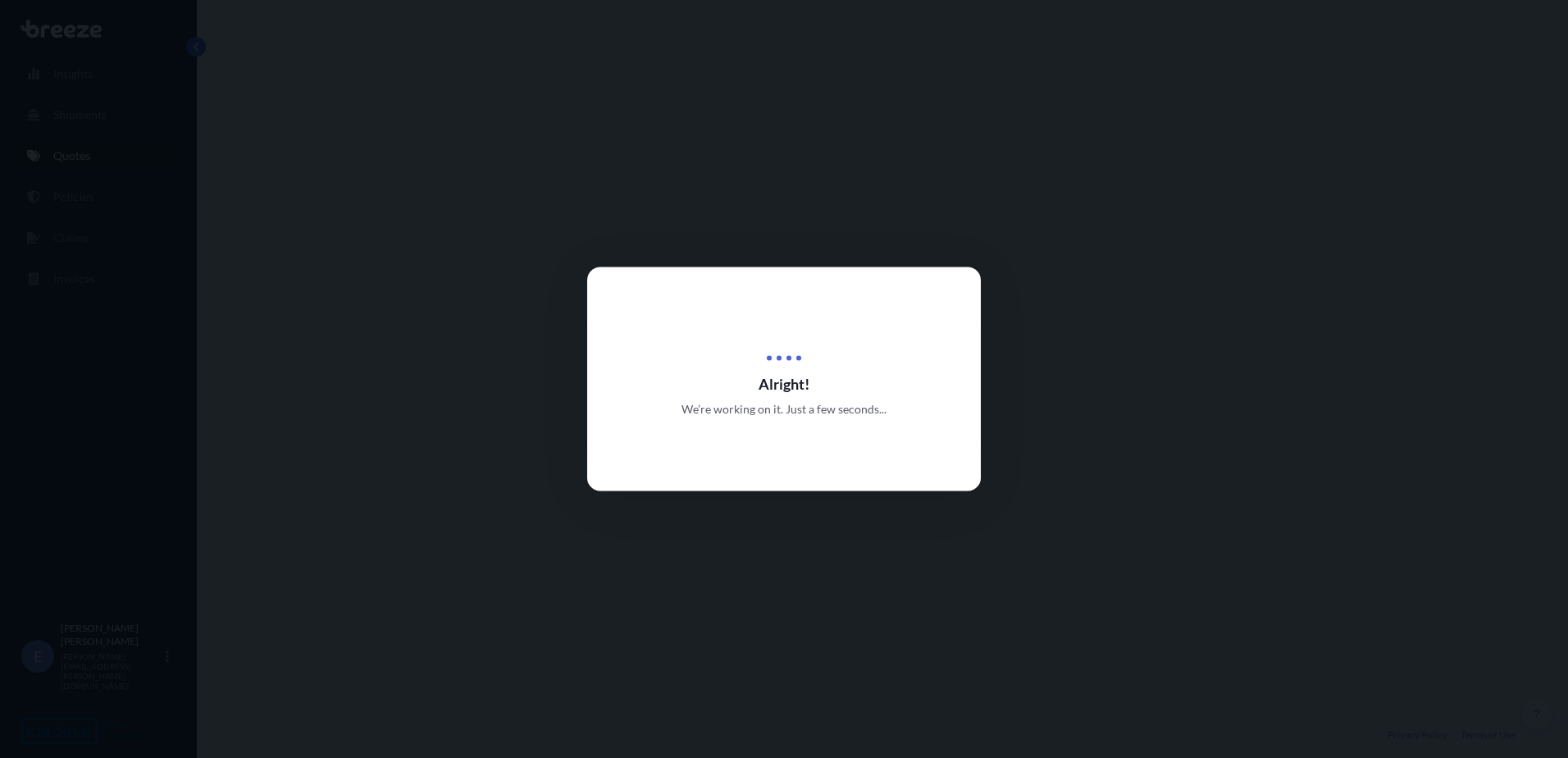
select select "Road"
select select "1"
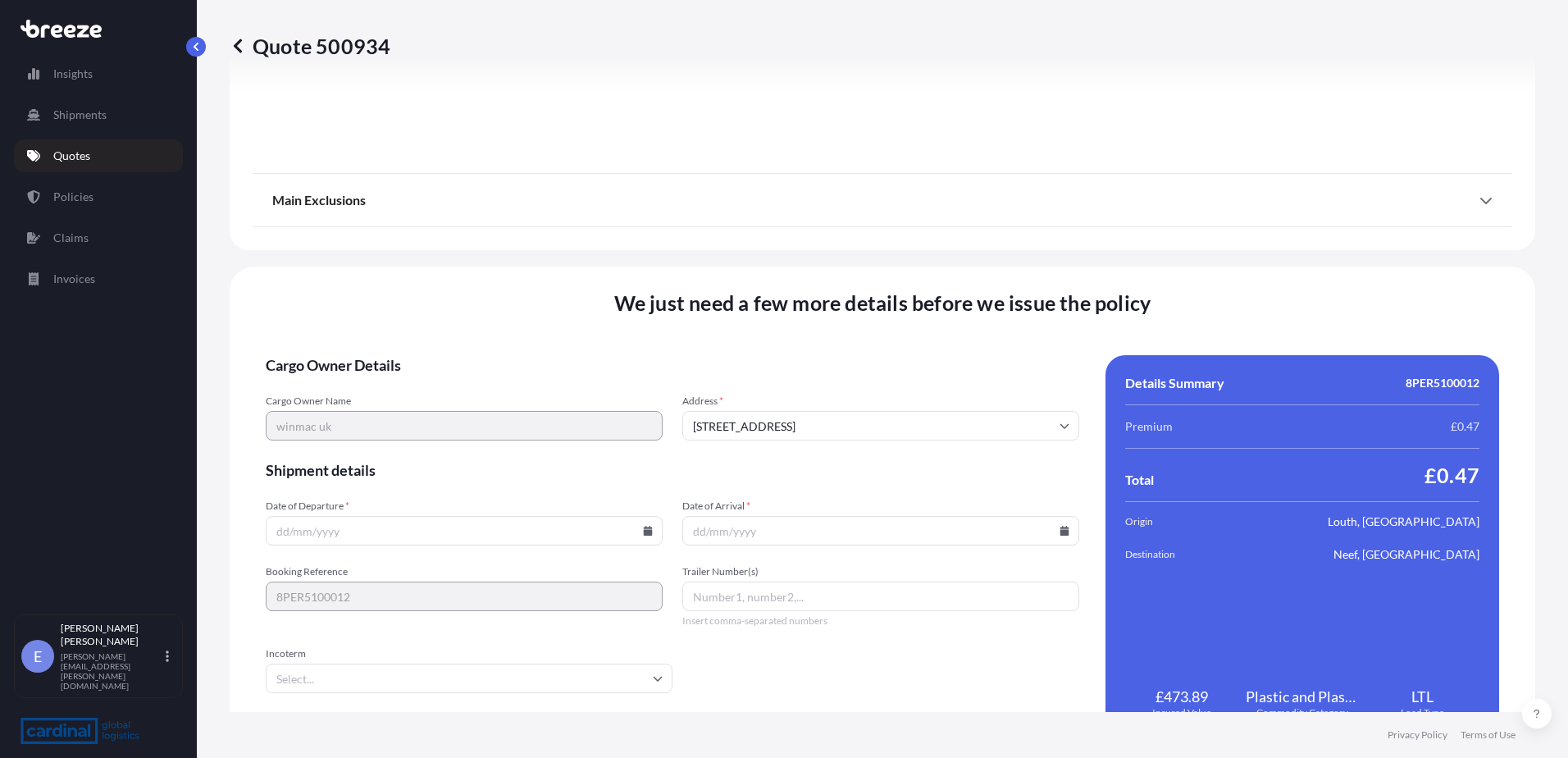
scroll to position [1846, 0]
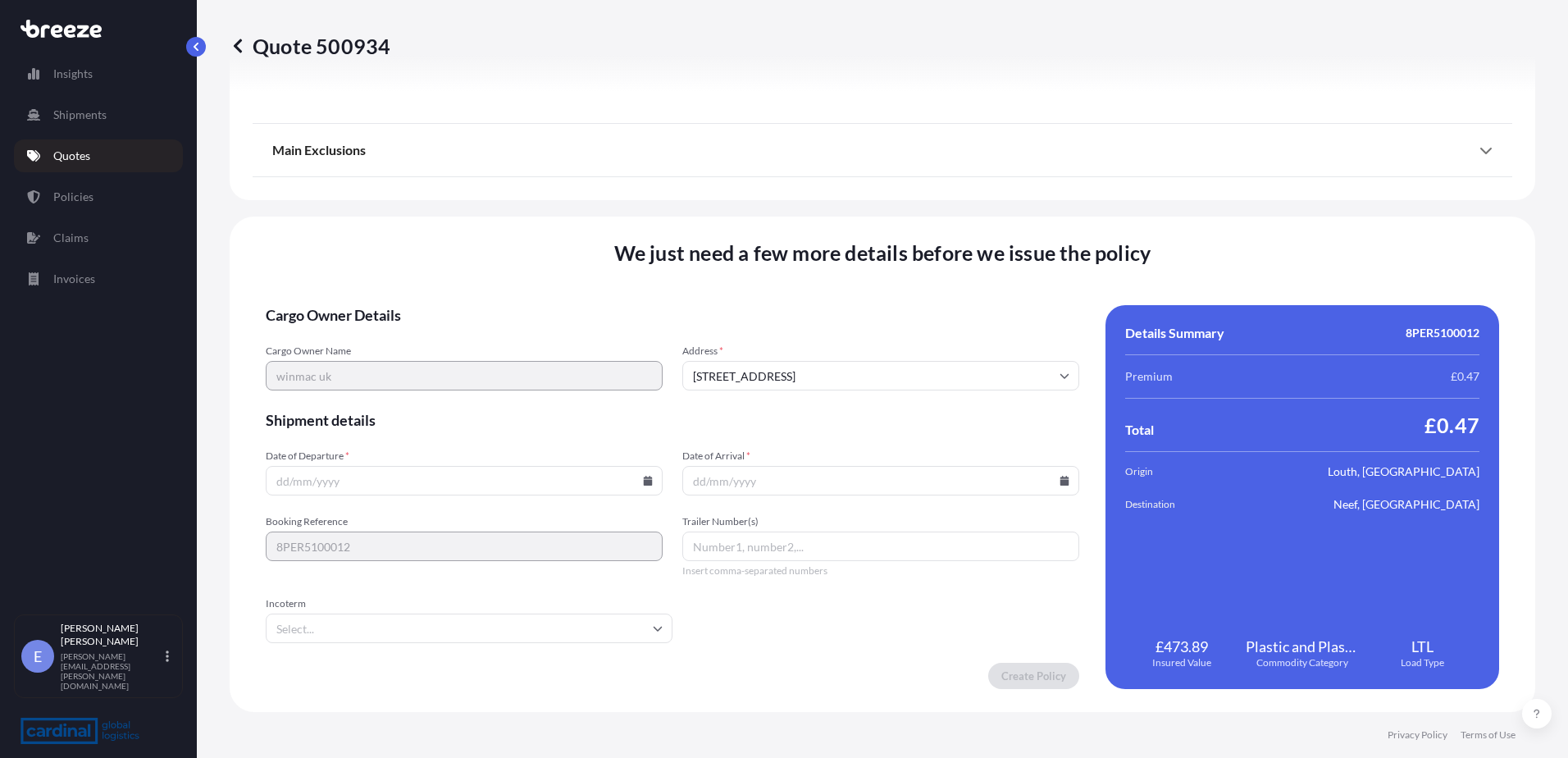
click at [442, 491] on input "Date of Departure *" at bounding box center [464, 481] width 397 height 30
click at [655, 484] on input "Date of Departure *" at bounding box center [464, 481] width 397 height 30
click at [643, 484] on icon at bounding box center [648, 481] width 10 height 10
click at [462, 306] on button "9" at bounding box center [463, 304] width 26 height 26
type input "[DATE]"
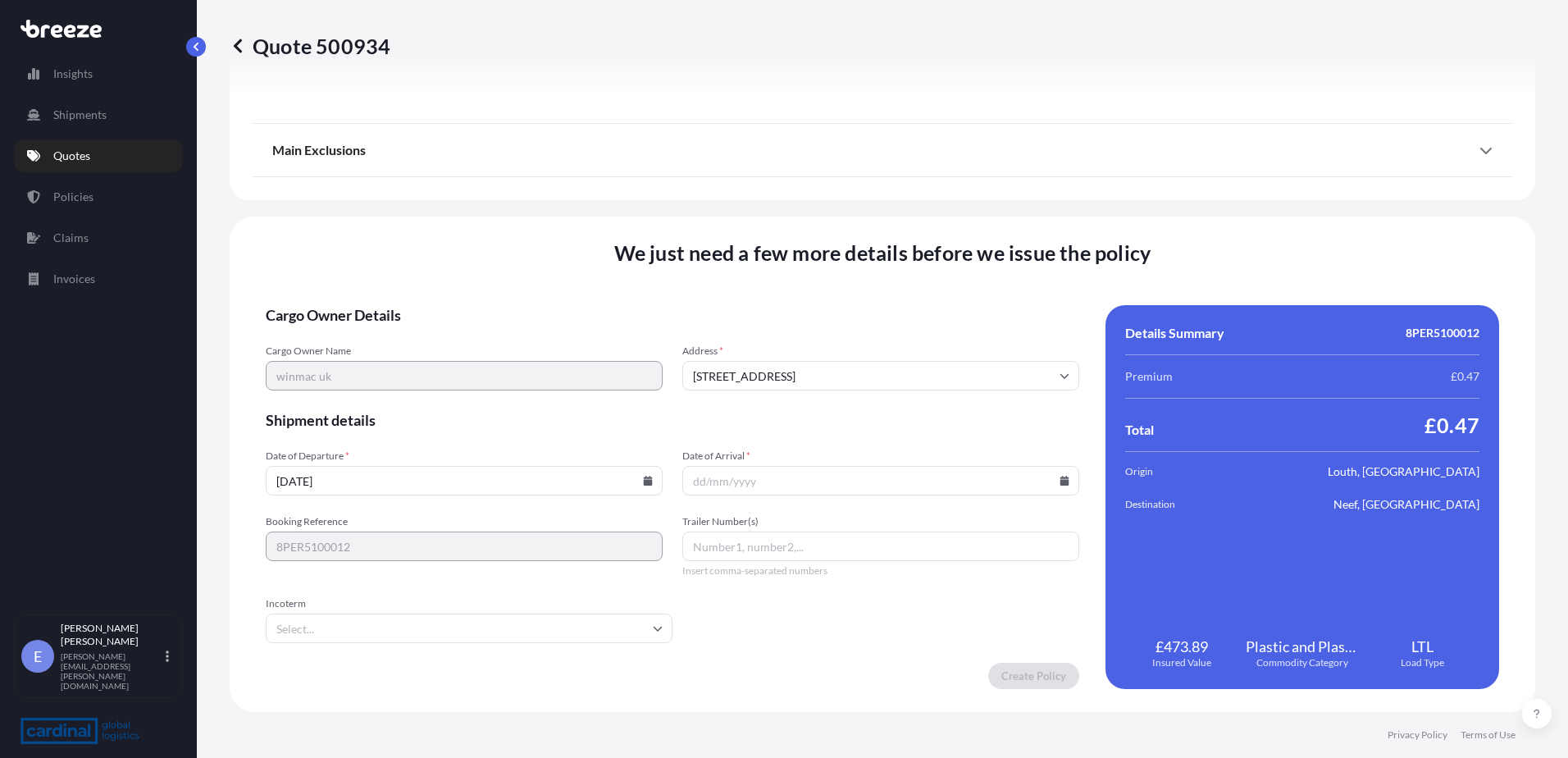
click at [1048, 477] on input "Date of Arrival *" at bounding box center [881, 481] width 397 height 30
click at [1061, 482] on icon at bounding box center [1065, 481] width 9 height 10
click at [758, 363] on button "20" at bounding box center [760, 366] width 26 height 26
type input "[DATE]"
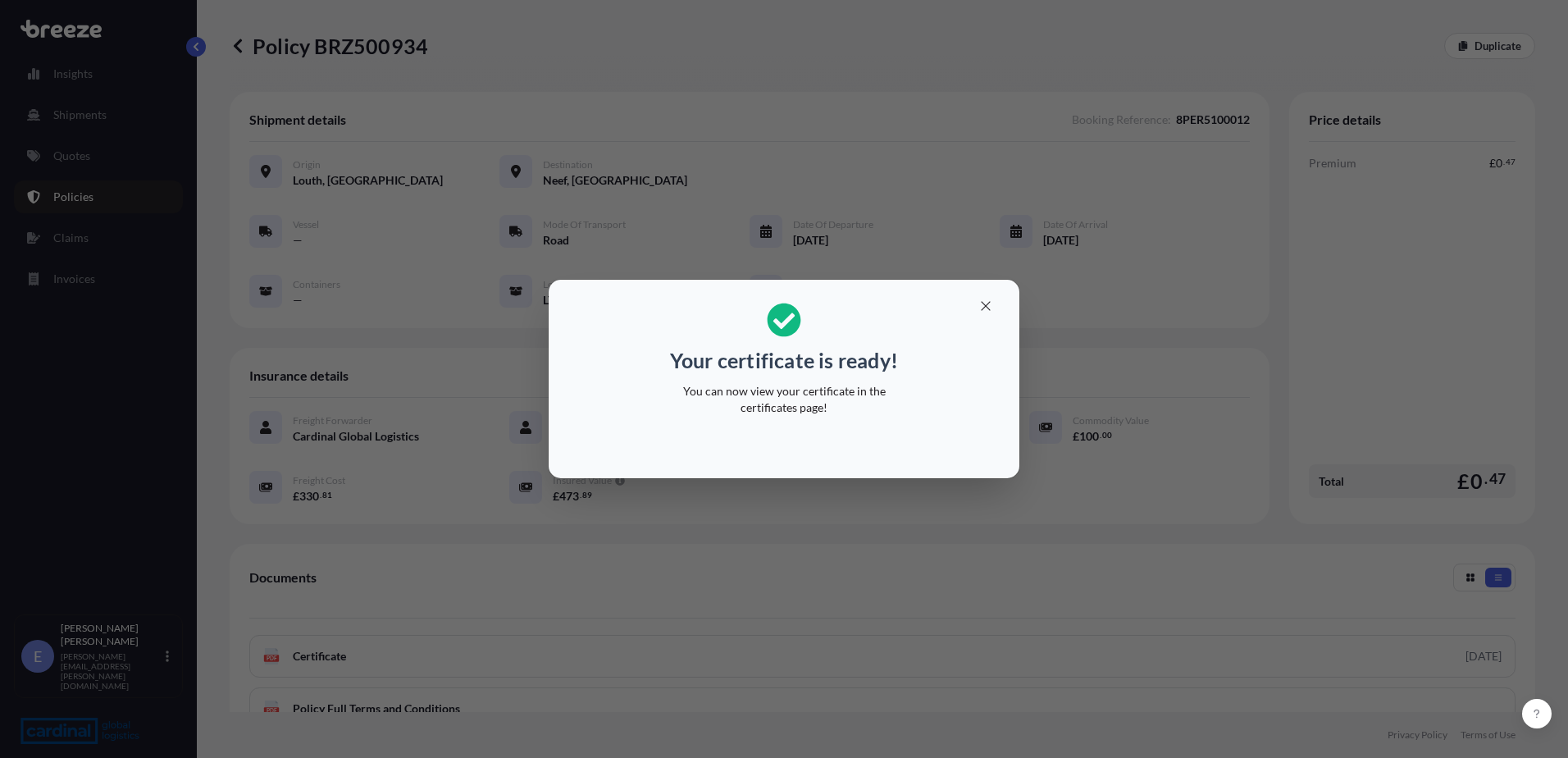
click at [1003, 316] on h2 "Your certificate is ready! You can now view your certificate in the certificate…" at bounding box center [784, 359] width 445 height 133
click at [988, 303] on icon "button" at bounding box center [985, 306] width 9 height 9
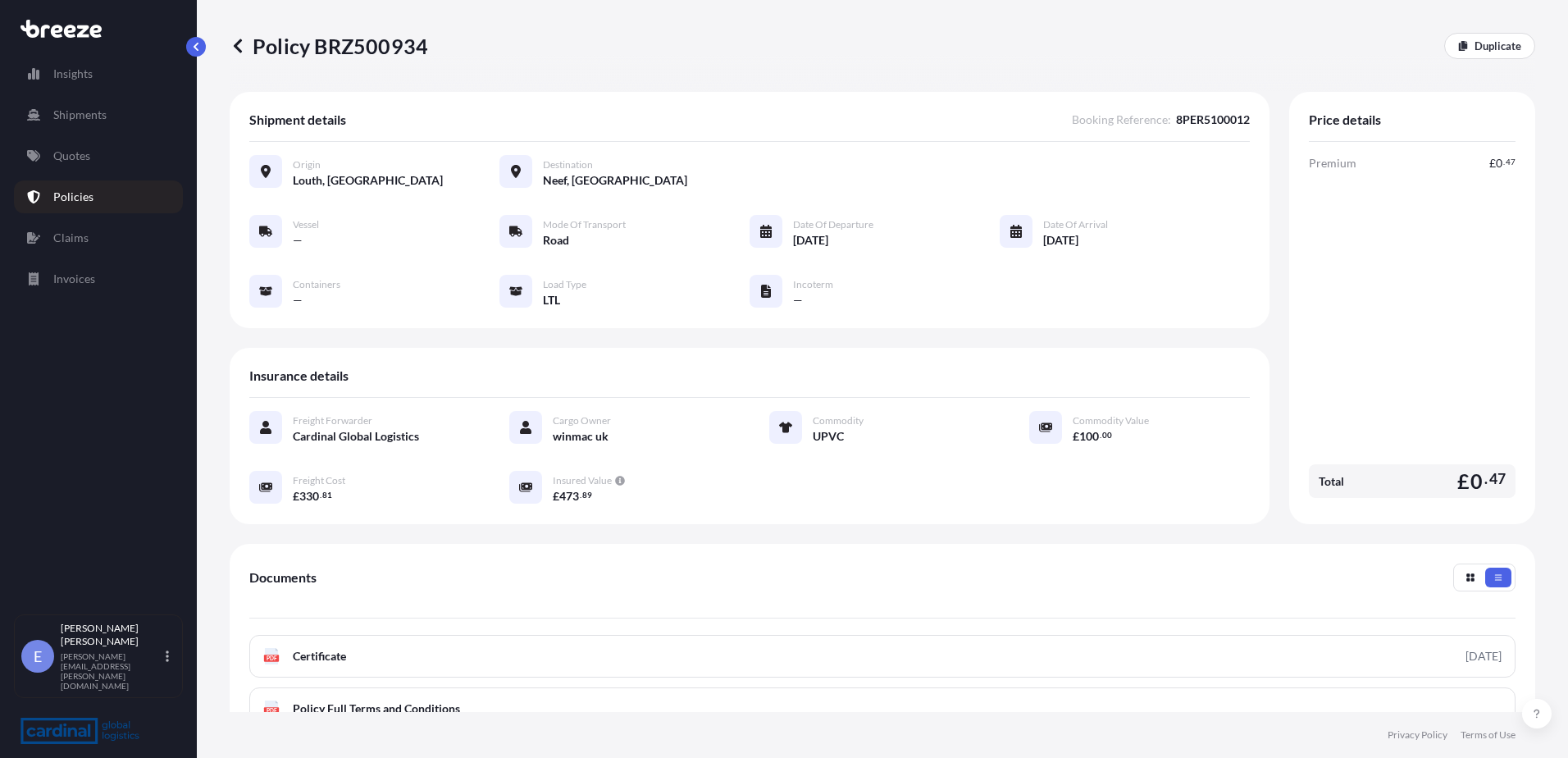
click at [662, 555] on div "Documents PDF Certificate [DATE] PDF Policy Full Terms and Conditions" at bounding box center [883, 647] width 1306 height 206
click at [108, 185] on link "Policies" at bounding box center [98, 197] width 169 height 33
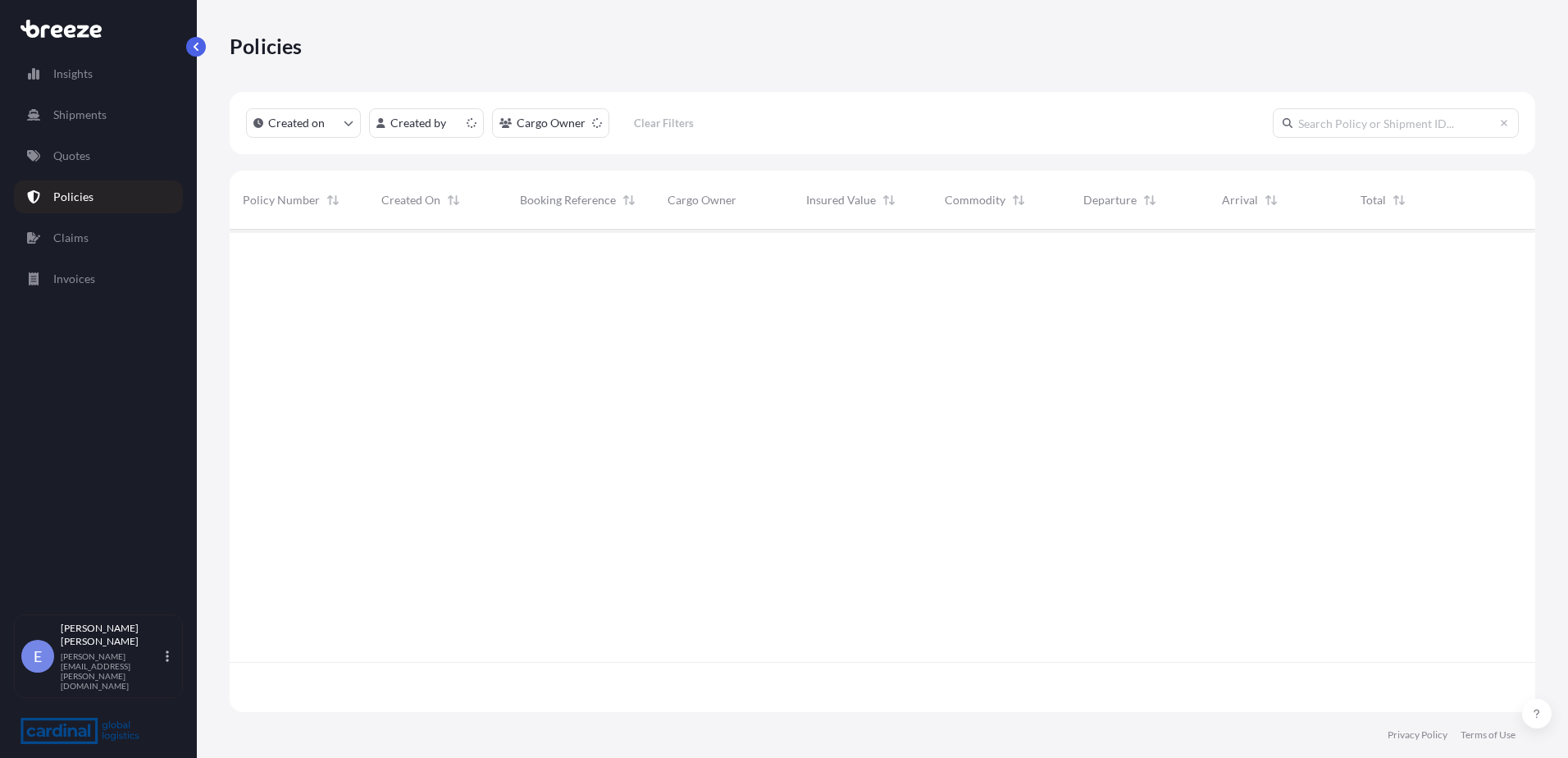
scroll to position [480, 1294]
click at [105, 150] on link "Quotes" at bounding box center [98, 156] width 169 height 33
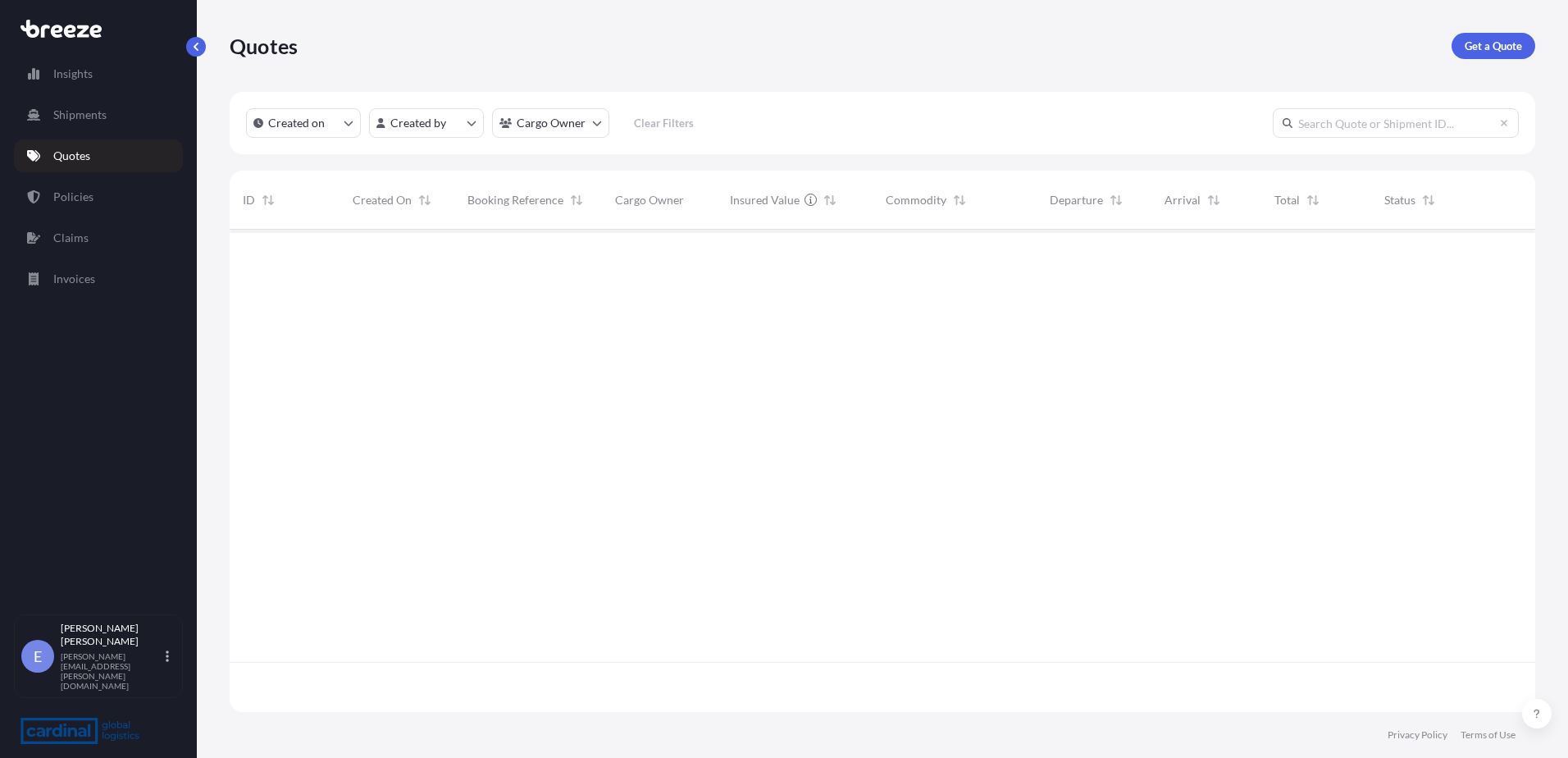
scroll to position [480, 1294]
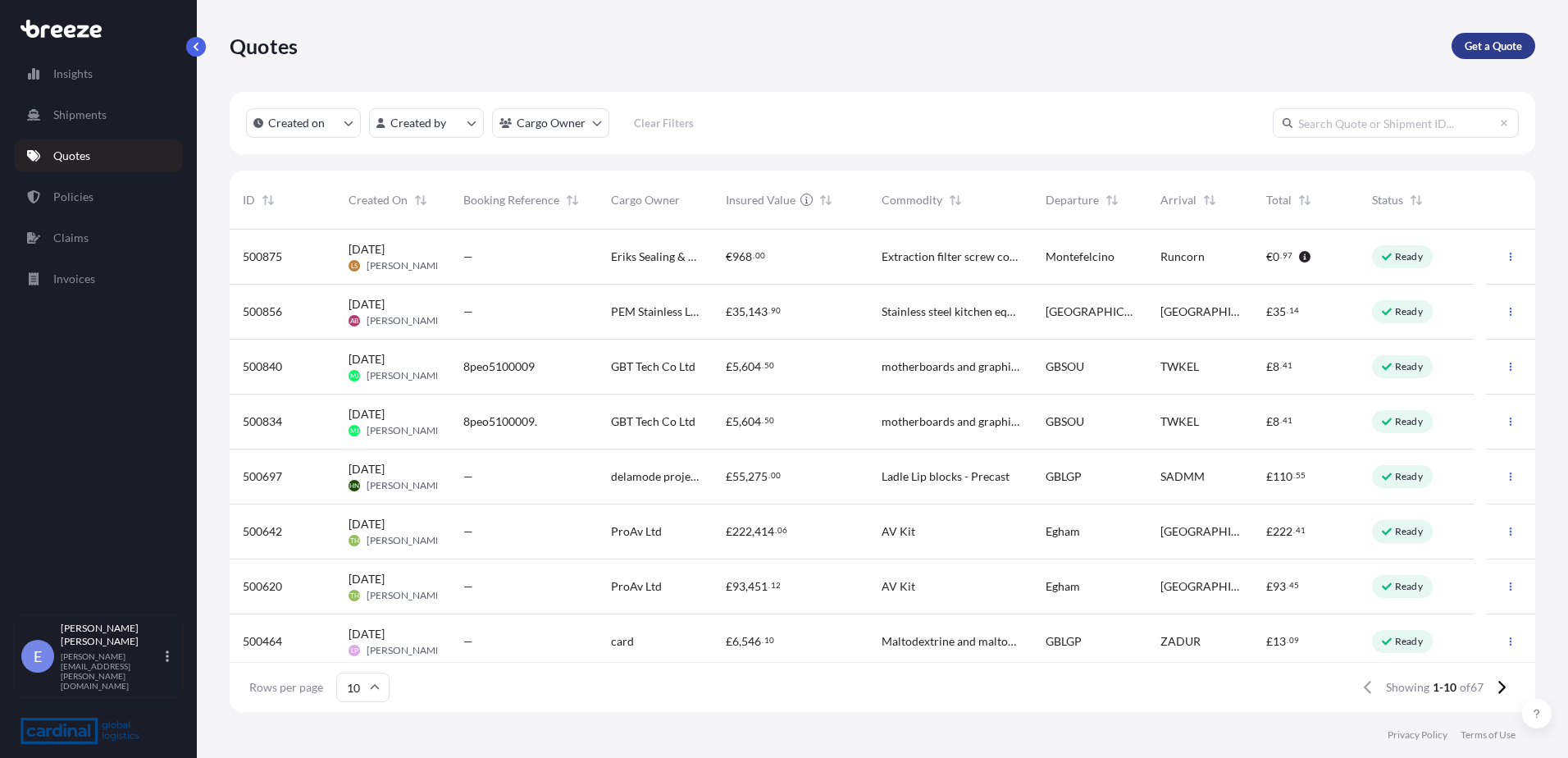
click at [1508, 46] on p "Get a Quote" at bounding box center [1494, 46] width 58 height 16
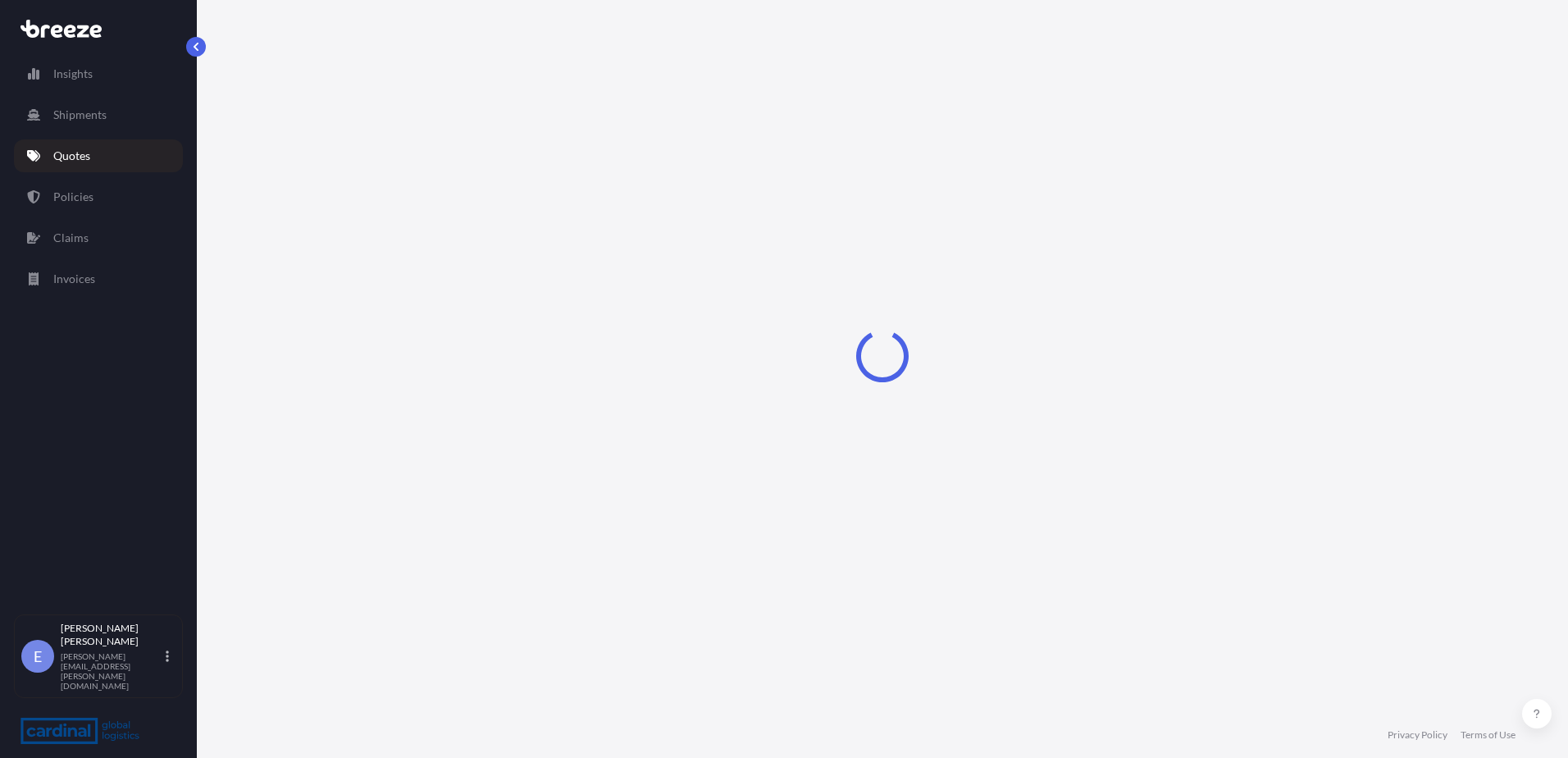
select select "Sea"
select select "1"
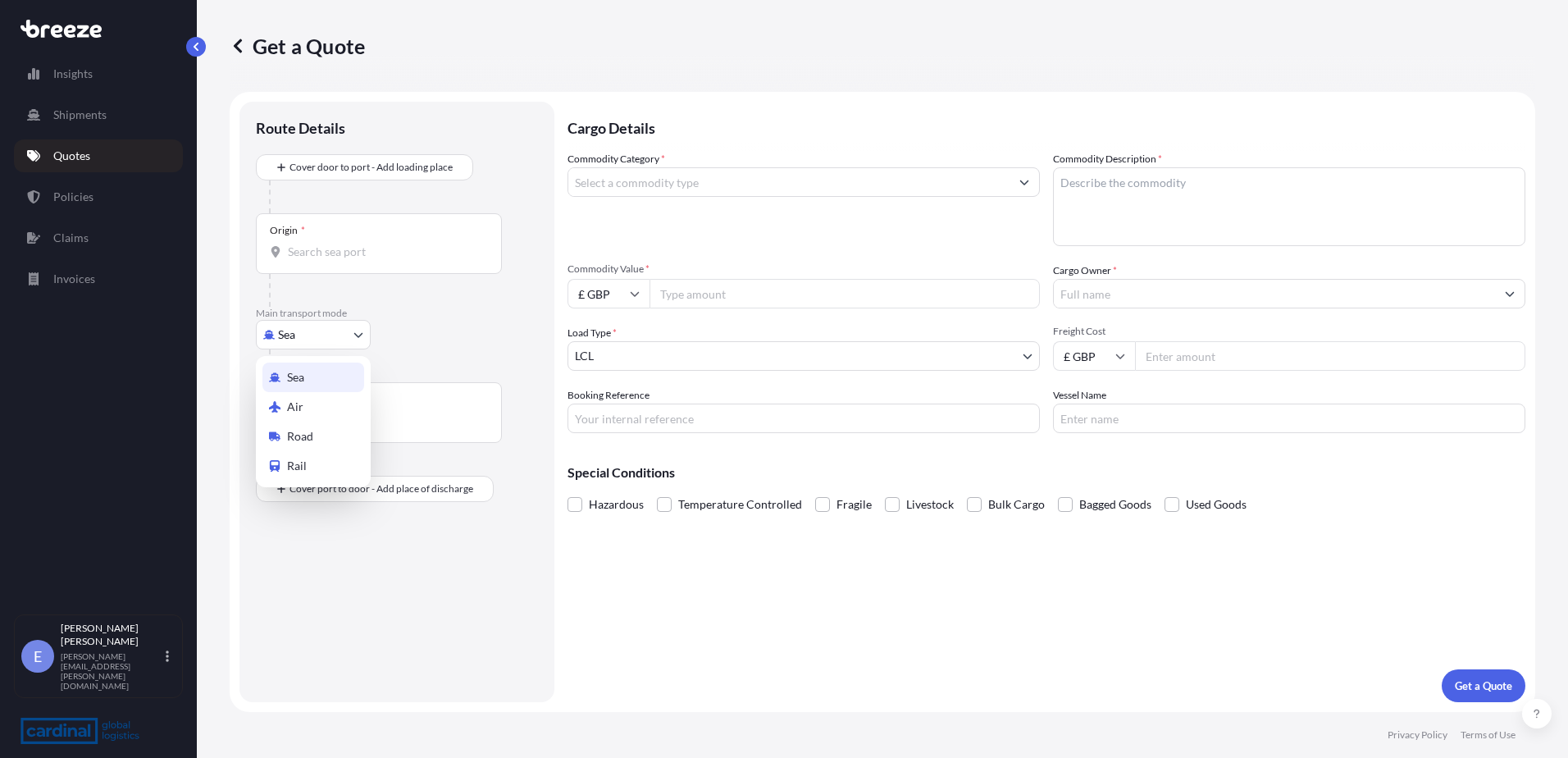
click at [292, 325] on body "Insights Shipments Quotes Policies Claims Invoices E [PERSON_NAME] [PERSON_NAME…" at bounding box center [784, 379] width 1568 height 758
click at [316, 450] on div "Sea Air Road Rail" at bounding box center [313, 421] width 114 height 131
select select "Road"
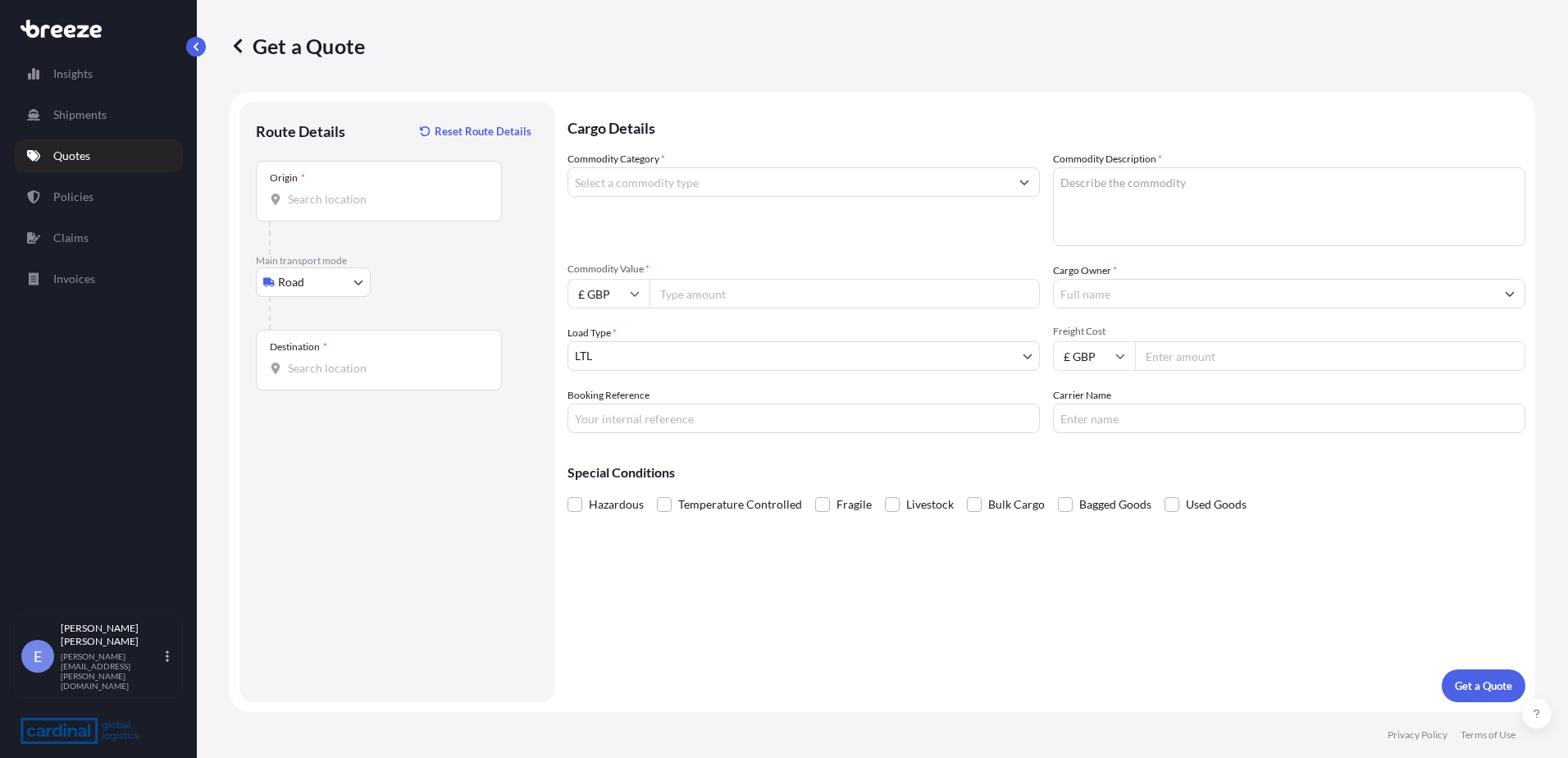
click at [380, 200] on input "Origin *" at bounding box center [385, 199] width 194 height 16
paste input "LN11 0YZ"
click at [366, 261] on span "[STREET_ADDRESS]" at bounding box center [362, 255] width 102 height 16
type input "[STREET_ADDRESS]"
click at [350, 351] on div "Destination *" at bounding box center [379, 360] width 246 height 61
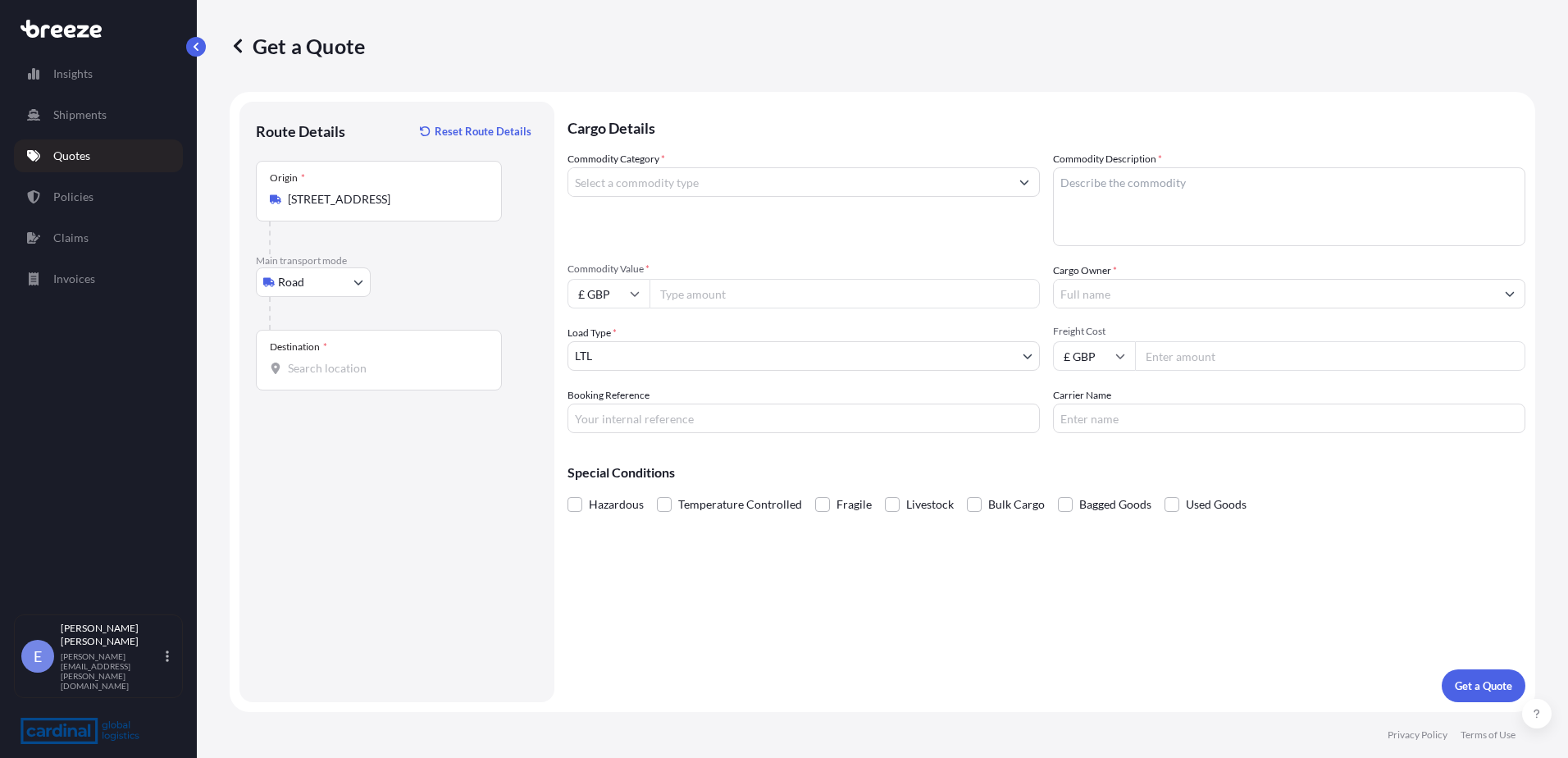
click at [350, 360] on input "Destination *" at bounding box center [385, 368] width 194 height 16
paste input "66919"
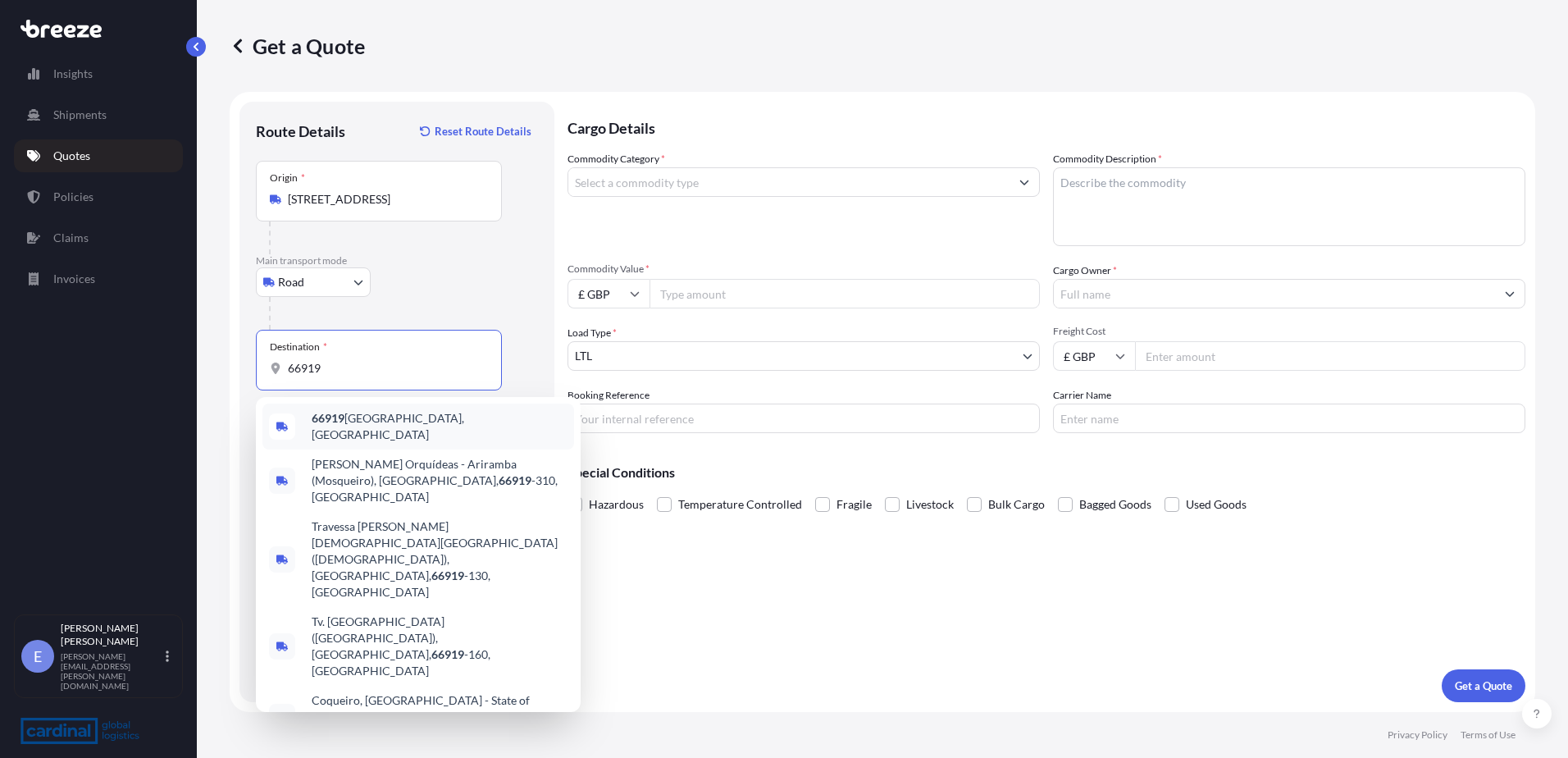
click at [350, 412] on div "66919 [GEOGRAPHIC_DATA], [GEOGRAPHIC_DATA]" at bounding box center [418, 427] width 311 height 46
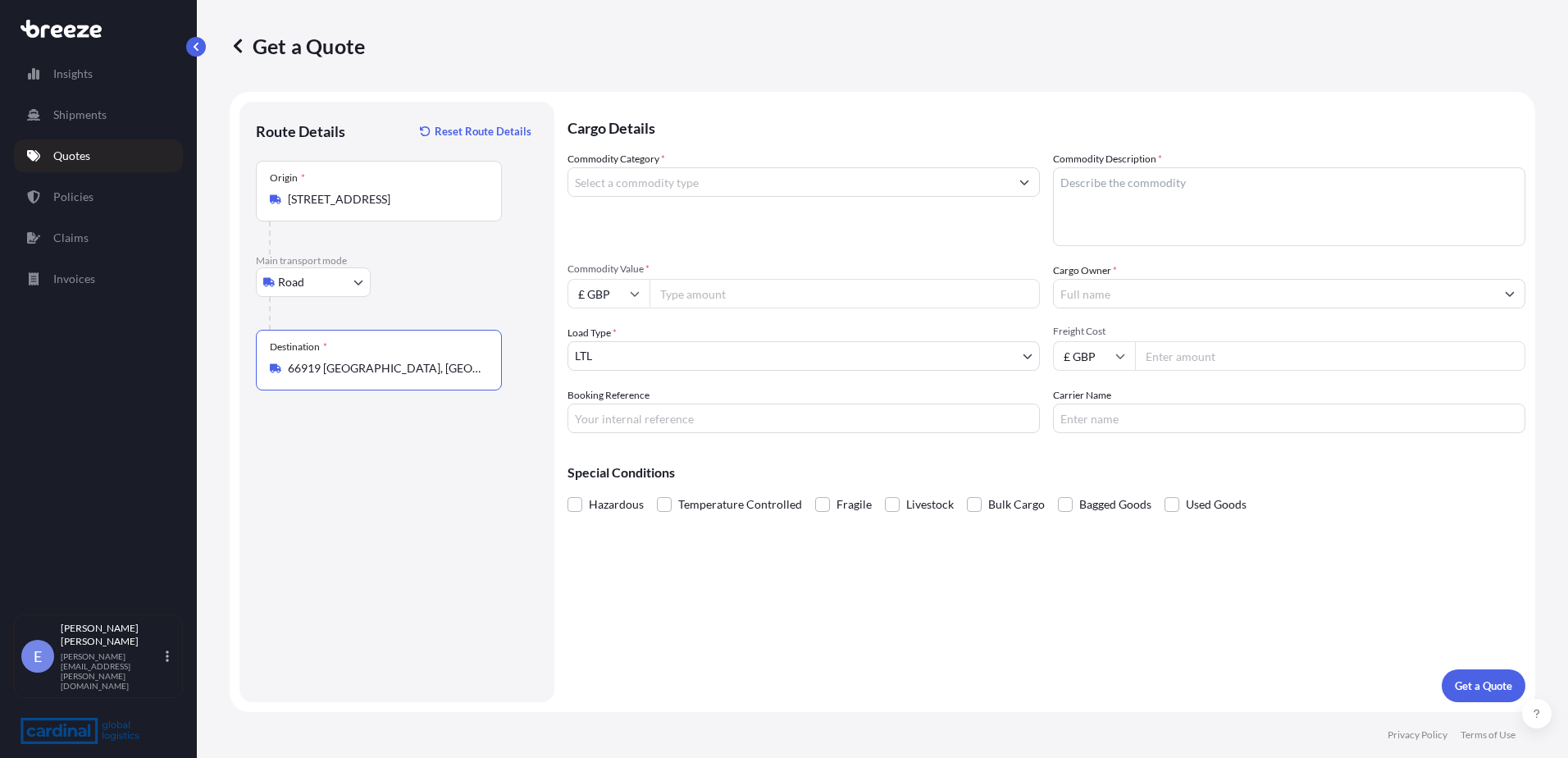
type input "66919 [GEOGRAPHIC_DATA], [GEOGRAPHIC_DATA]"
click at [691, 193] on input "Commodity Category *" at bounding box center [789, 182] width 441 height 30
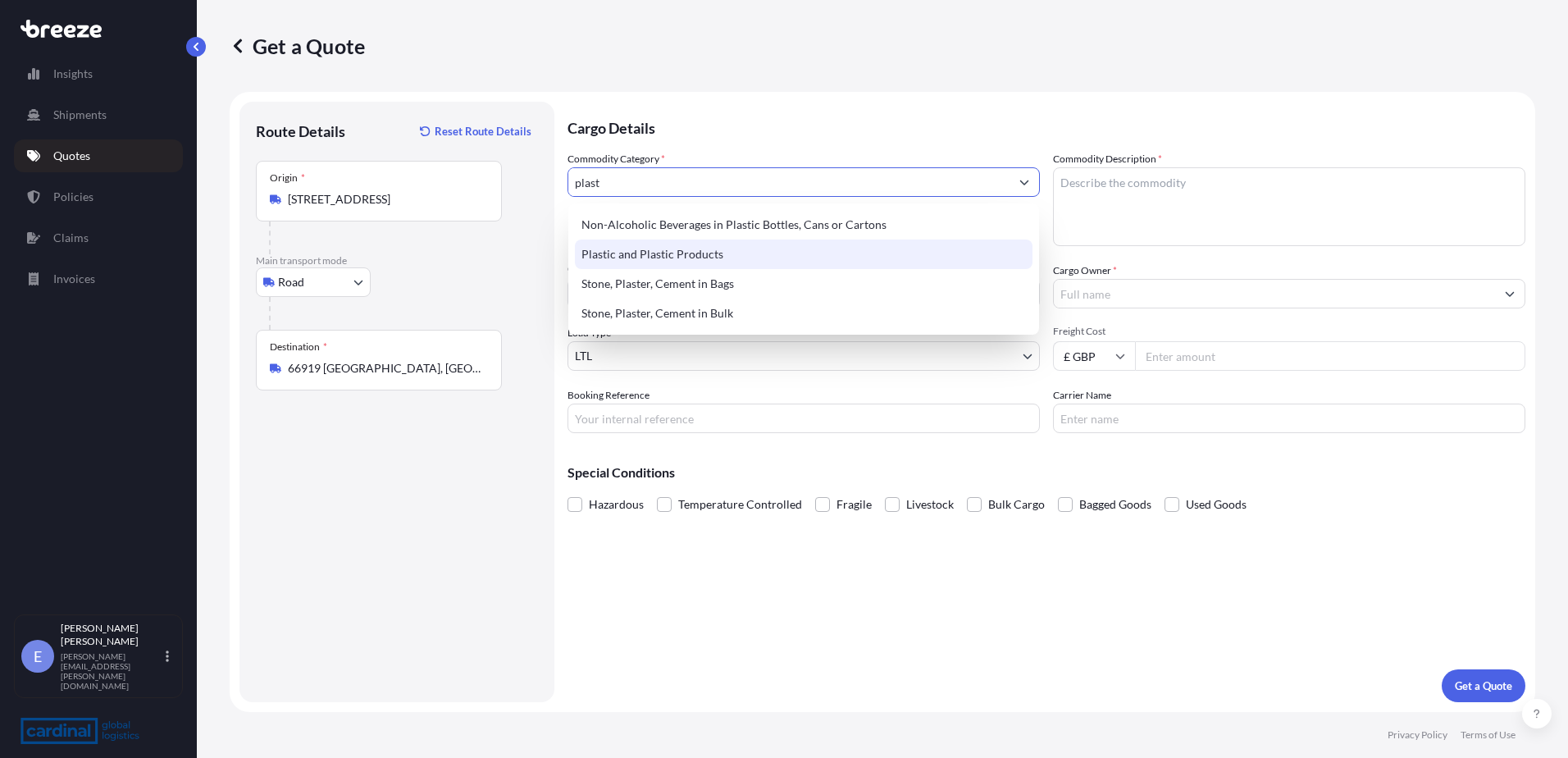
click at [679, 260] on div "Plastic and Plastic Products" at bounding box center [804, 255] width 458 height 30
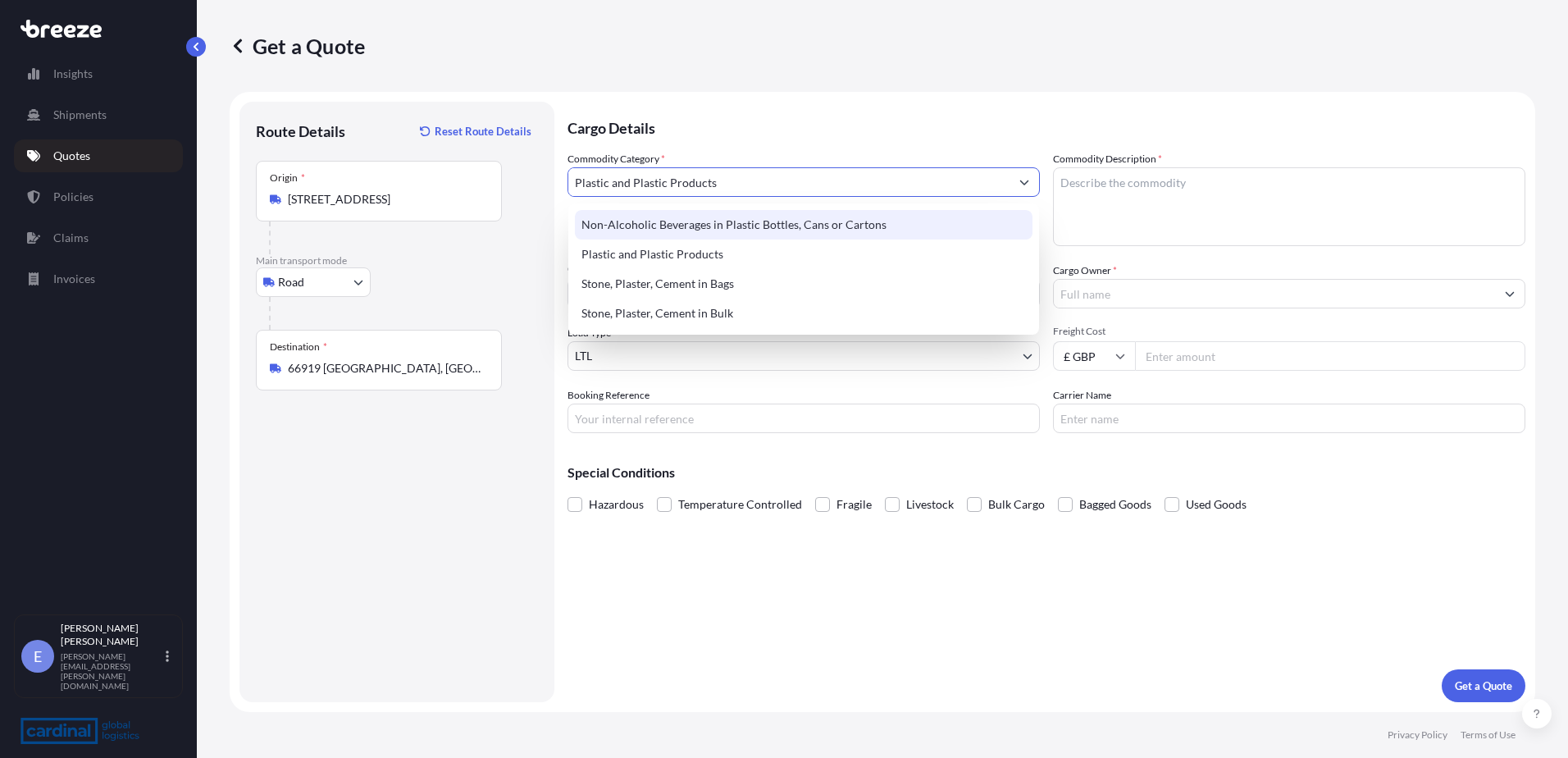
type input "Plastic and Plastic Products"
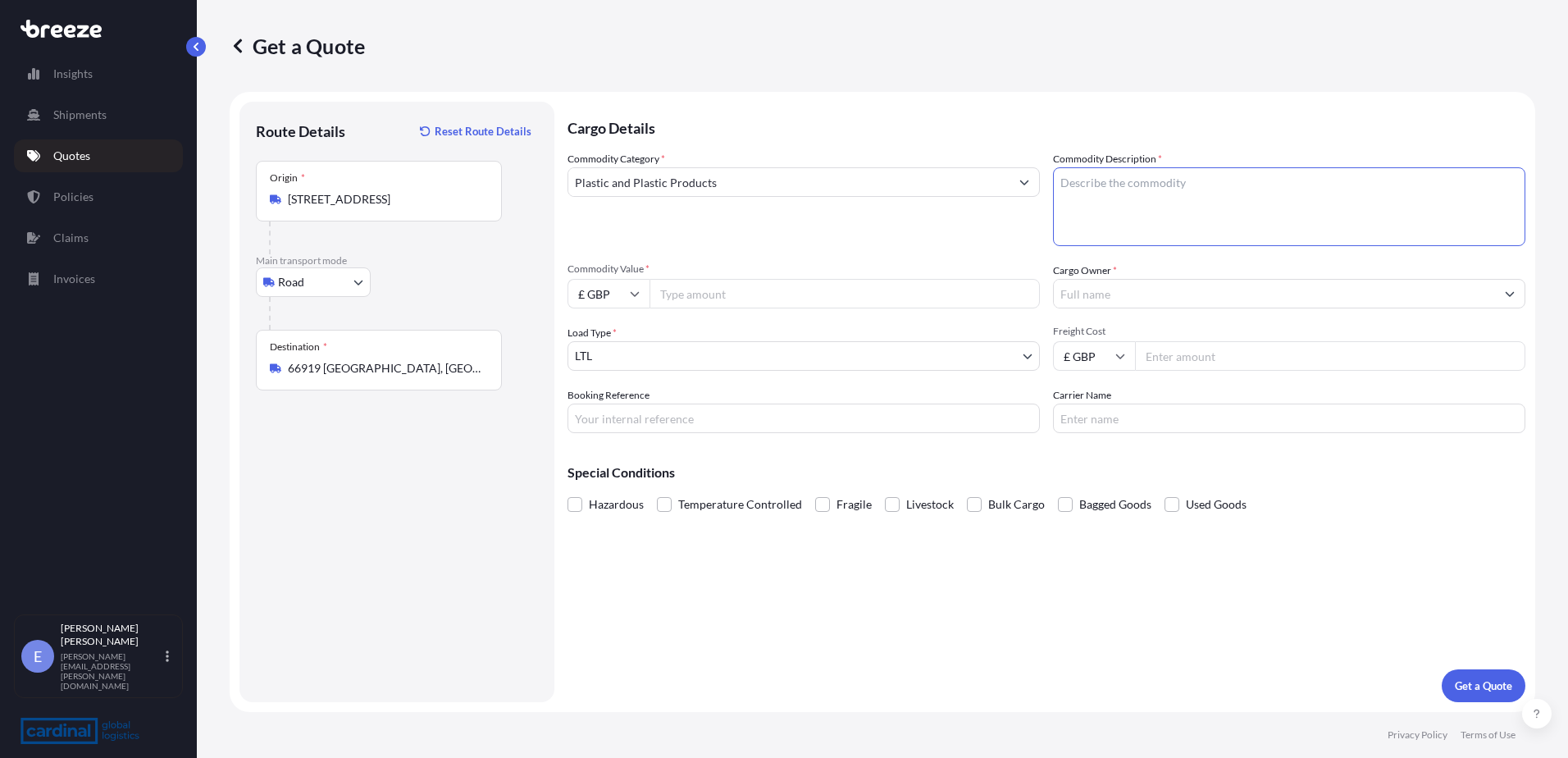
click at [1274, 201] on textarea "Commodity Description *" at bounding box center [1290, 207] width 473 height 79
type textarea "P"
type textarea "UPVC"
click at [767, 288] on input "Commodity Value *" at bounding box center [845, 294] width 390 height 30
type input "50"
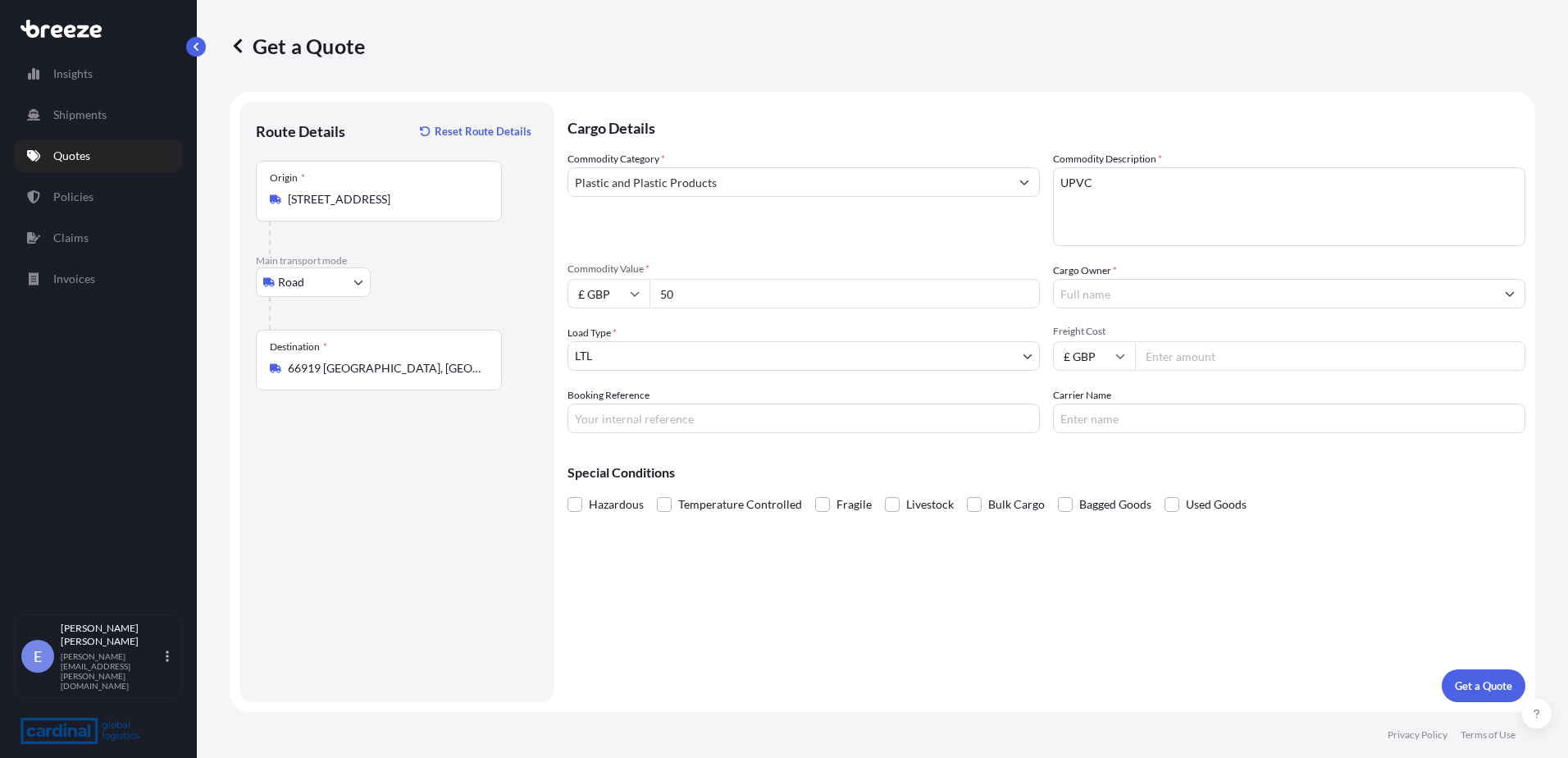
drag, startPoint x: 1181, startPoint y: 310, endPoint x: 1175, endPoint y: 296, distance: 15.2
click at [1181, 309] on div "Commodity Category * Plastic and Plastic Products Commodity Description * UPVC …" at bounding box center [1046, 292] width 958 height 283
click at [1175, 296] on input "Cargo Owner *" at bounding box center [1275, 294] width 441 height 30
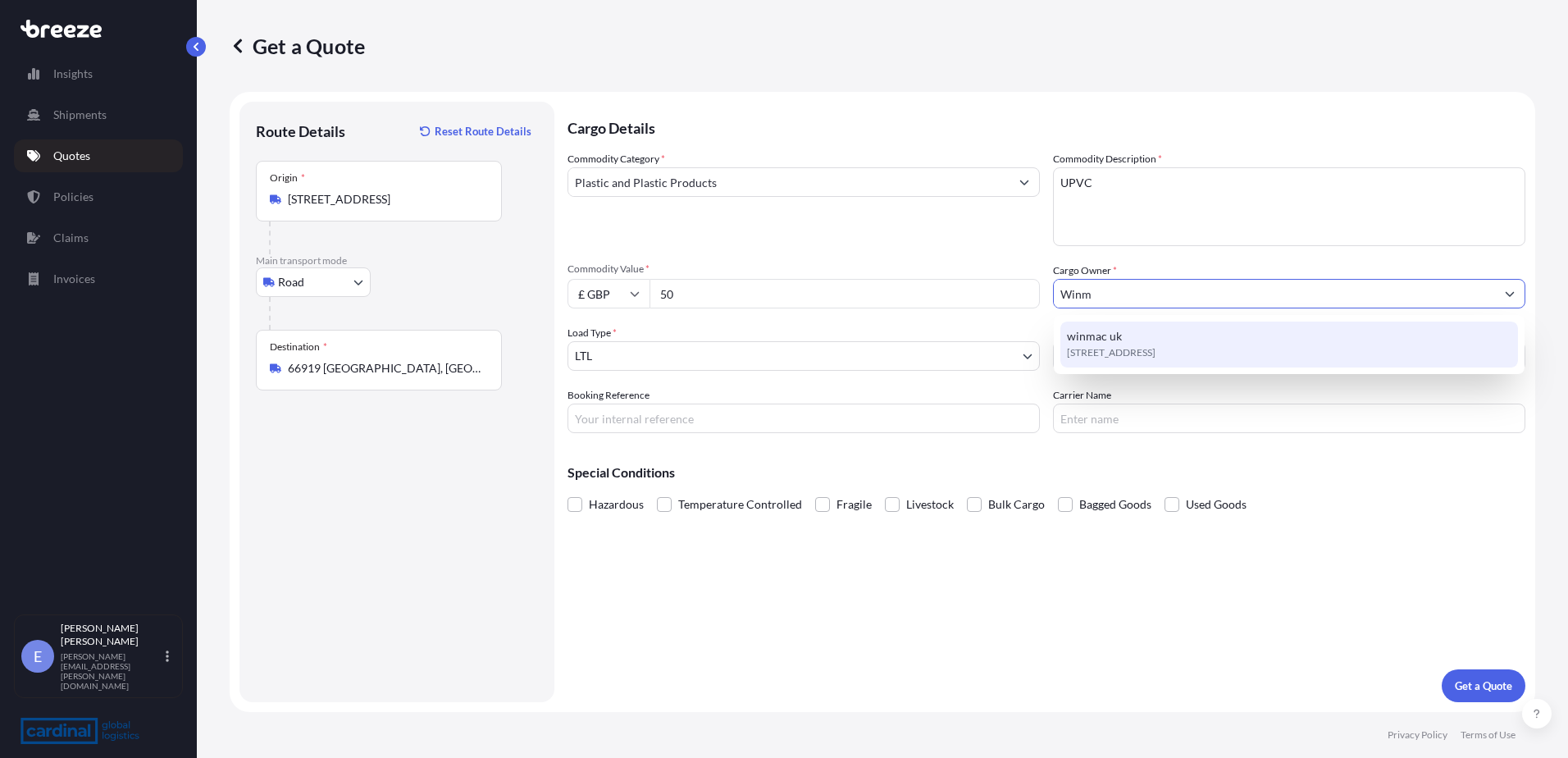
click at [1150, 334] on div "[STREET_ADDRESS]" at bounding box center [1290, 344] width 458 height 46
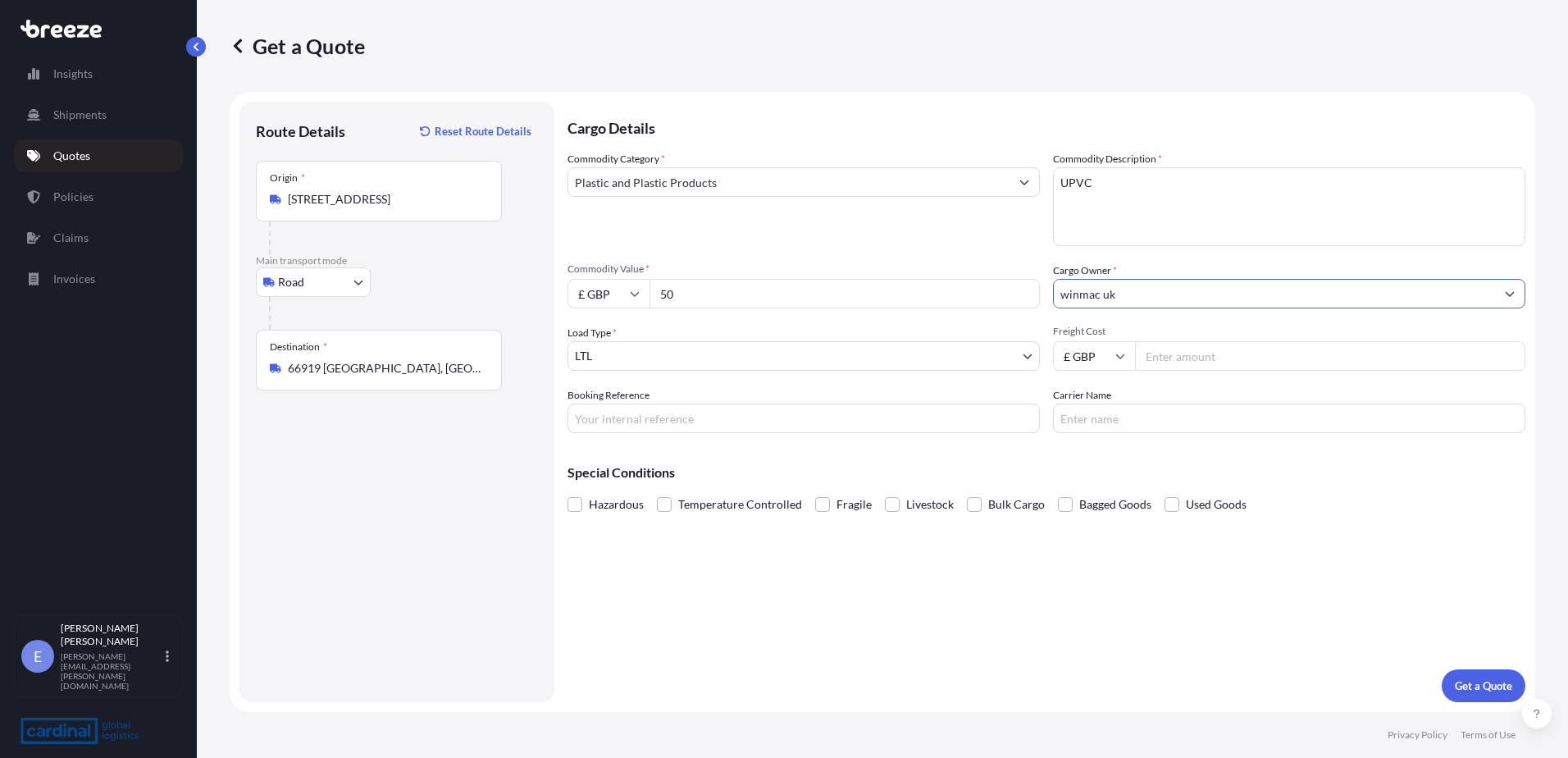
type input "winmac uk"
click at [1219, 353] on input "Freight Cost" at bounding box center [1330, 356] width 390 height 30
click at [1174, 349] on input "Freight Cost" at bounding box center [1330, 356] width 390 height 30
paste input "244.11"
type input "244.11"
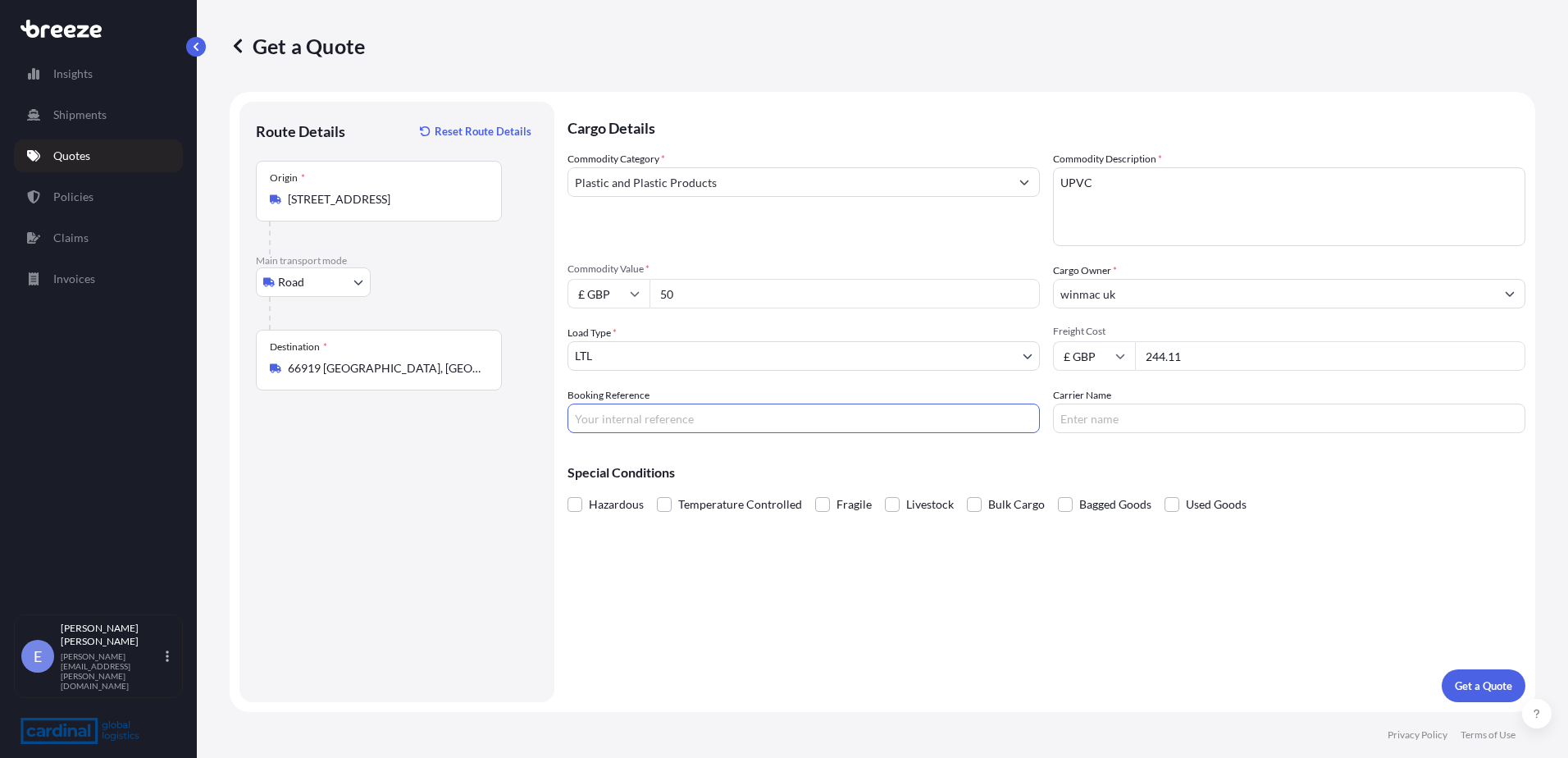
click at [753, 408] on input "Booking Reference" at bounding box center [804, 419] width 473 height 30
click at [761, 423] on input "Booking Reference" at bounding box center [804, 419] width 473 height 30
type input "8PER5100014"
click at [1477, 681] on p "Get a Quote" at bounding box center [1484, 686] width 58 height 16
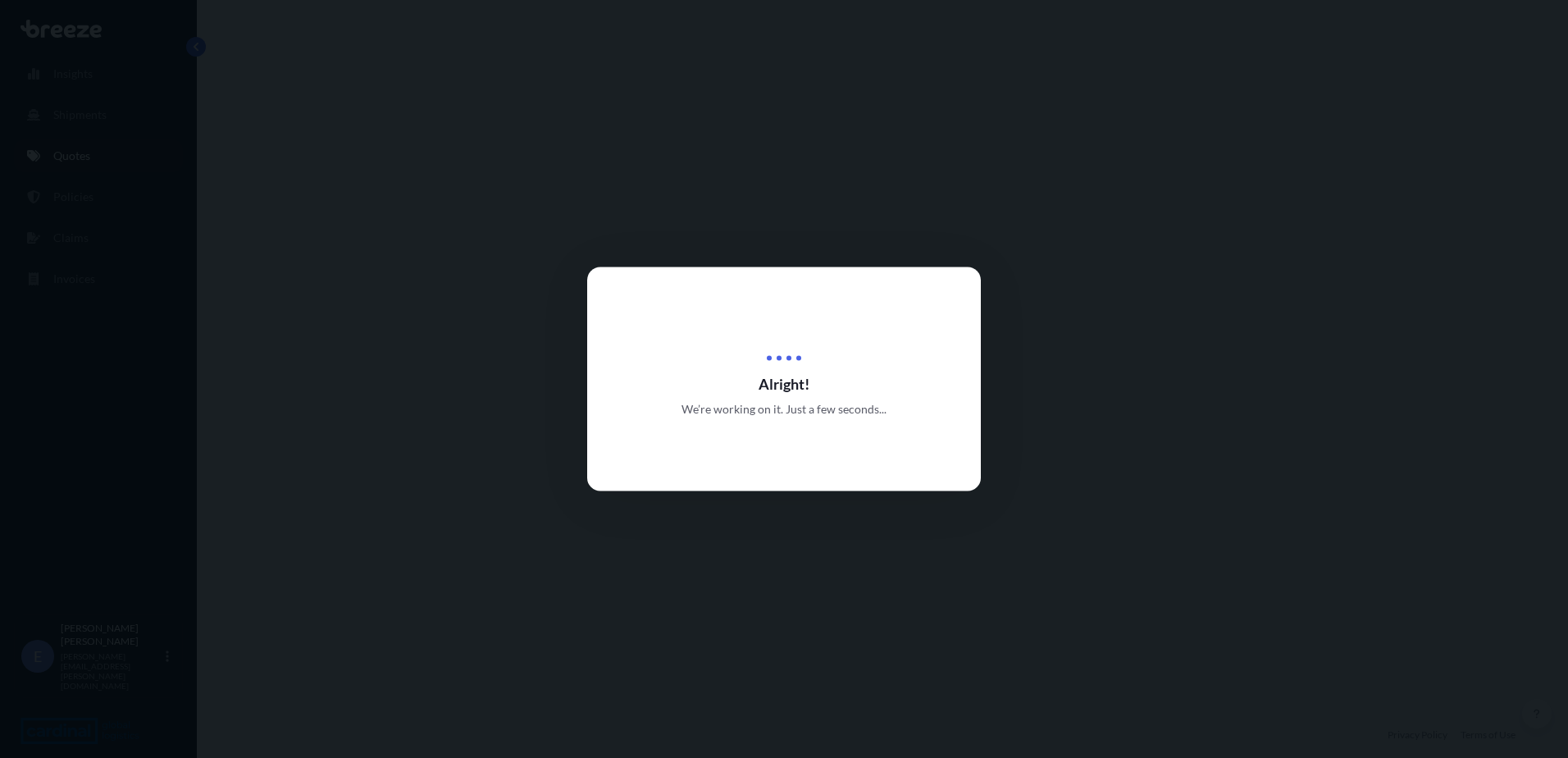
select select "Road"
select select "1"
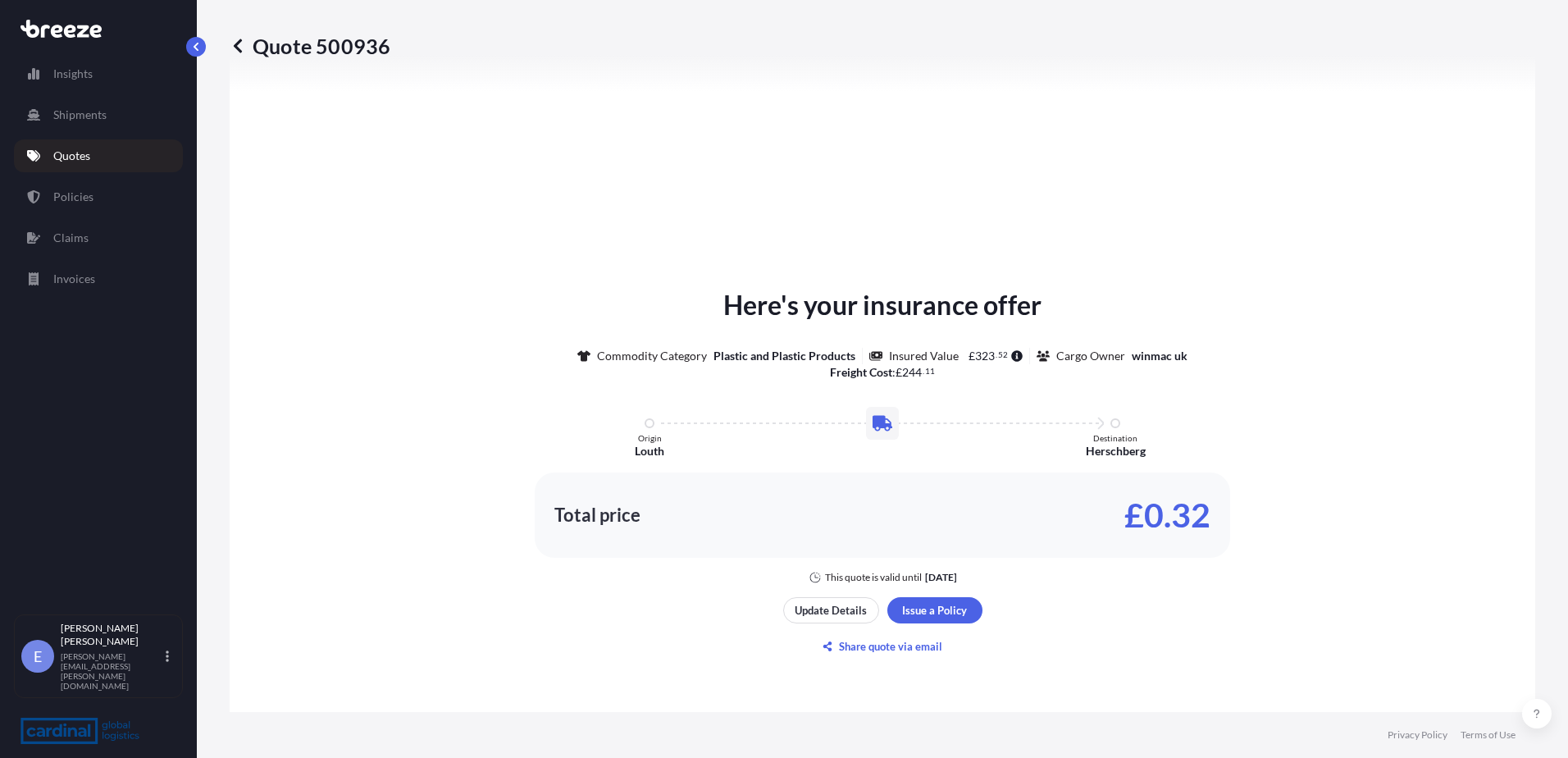
scroll to position [576, 0]
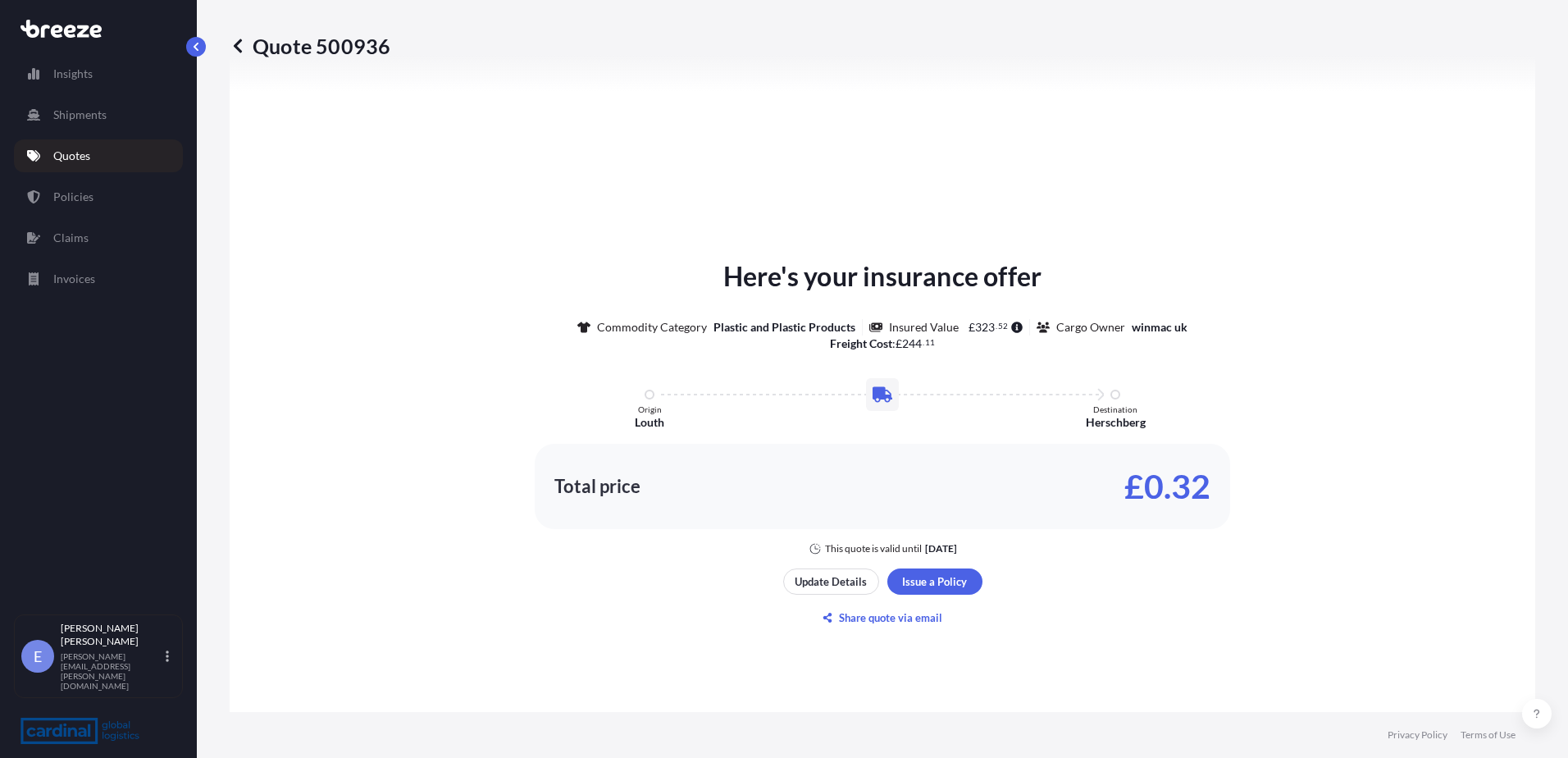
click at [948, 564] on div "Here's your insurance offer Commodity Category Plastic and Plastic Products Ins…" at bounding box center [883, 444] width 1260 height 842
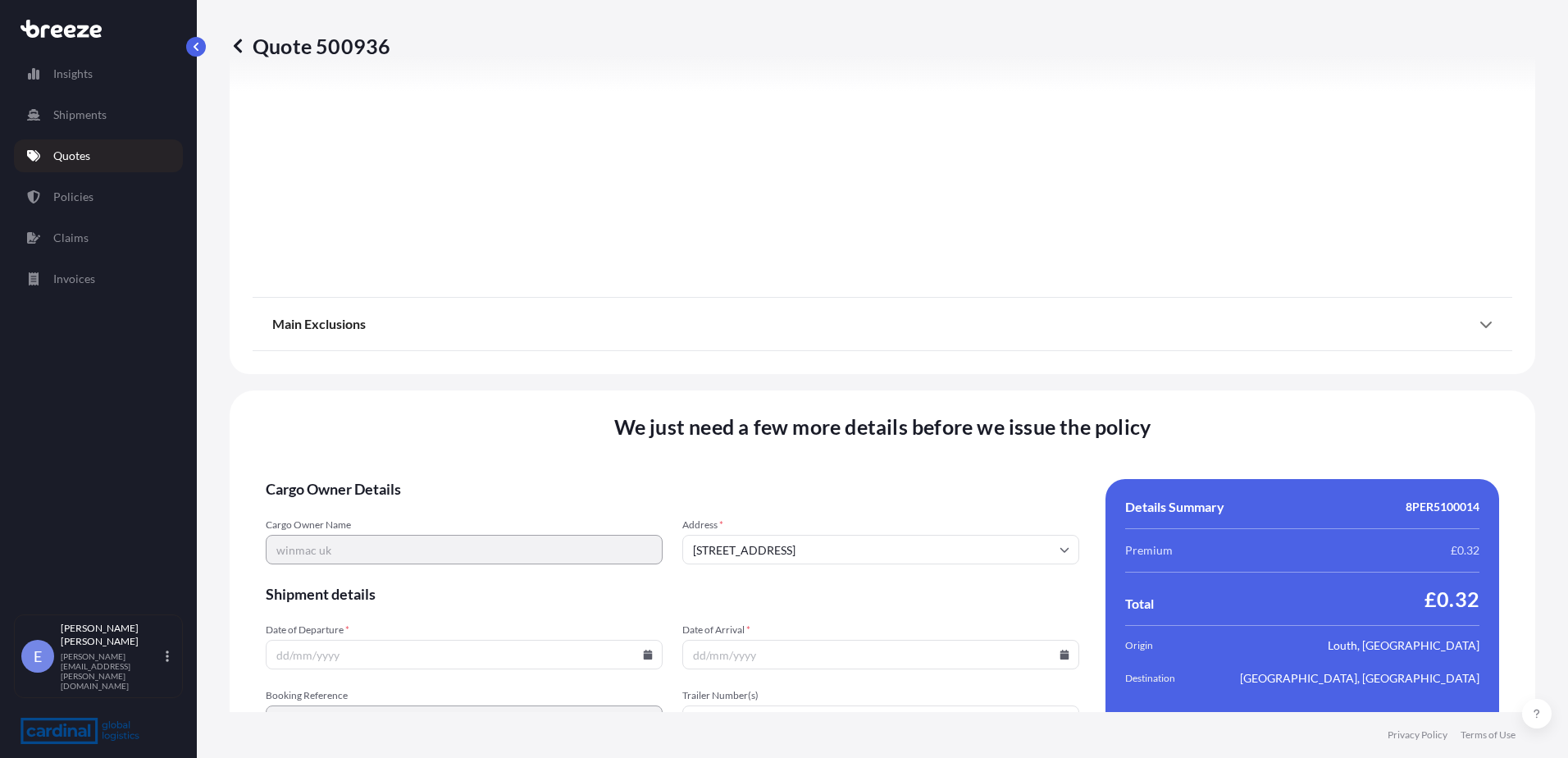
scroll to position [1846, 0]
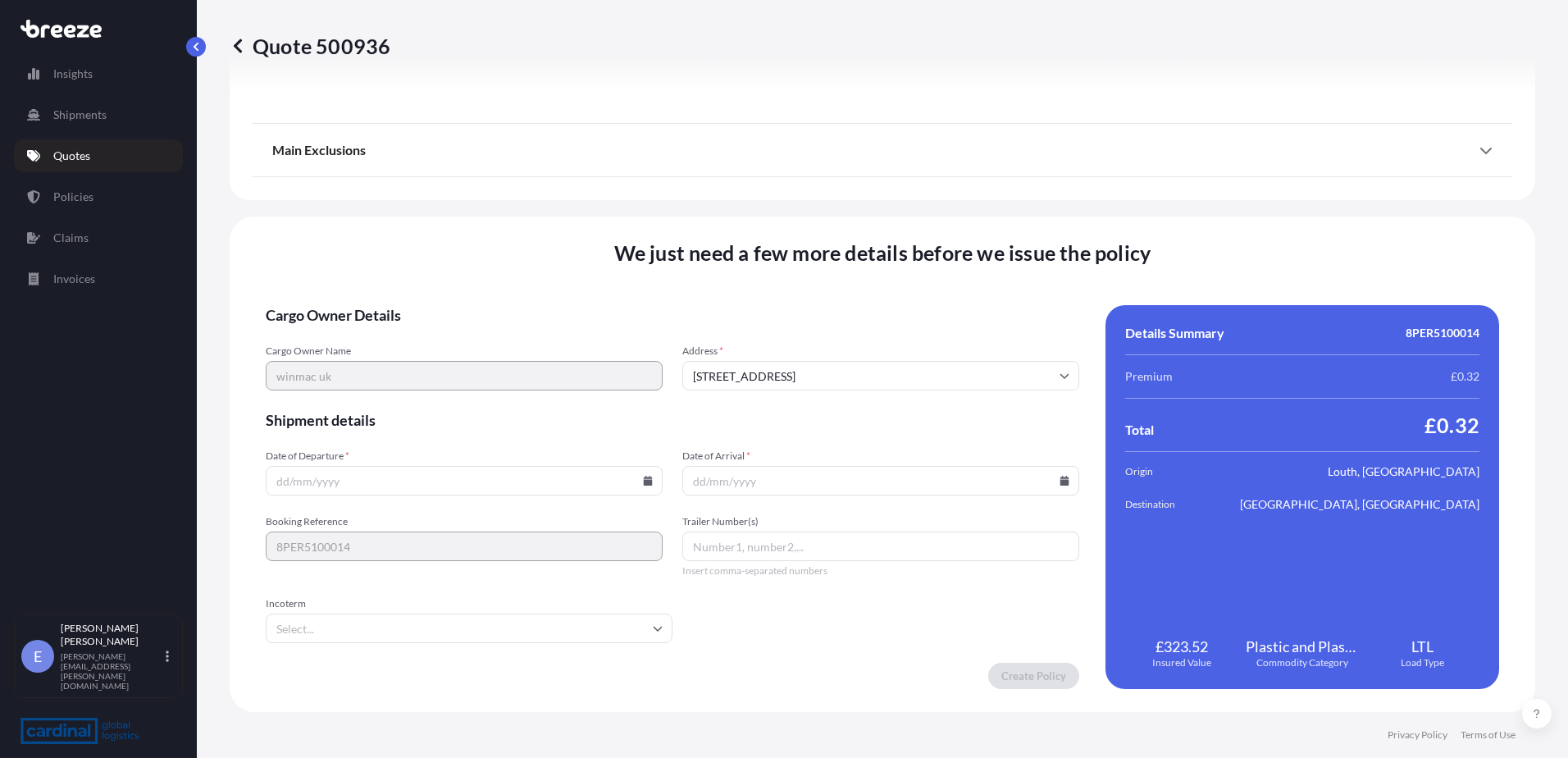
click at [572, 489] on input "Date of Departure *" at bounding box center [464, 481] width 397 height 30
drag, startPoint x: 628, startPoint y: 477, endPoint x: 631, endPoint y: 490, distance: 13.3
click at [631, 490] on input "Date of Departure *" at bounding box center [464, 481] width 397 height 30
click at [644, 484] on icon at bounding box center [648, 481] width 9 height 10
click at [457, 303] on button "9" at bounding box center [463, 304] width 26 height 26
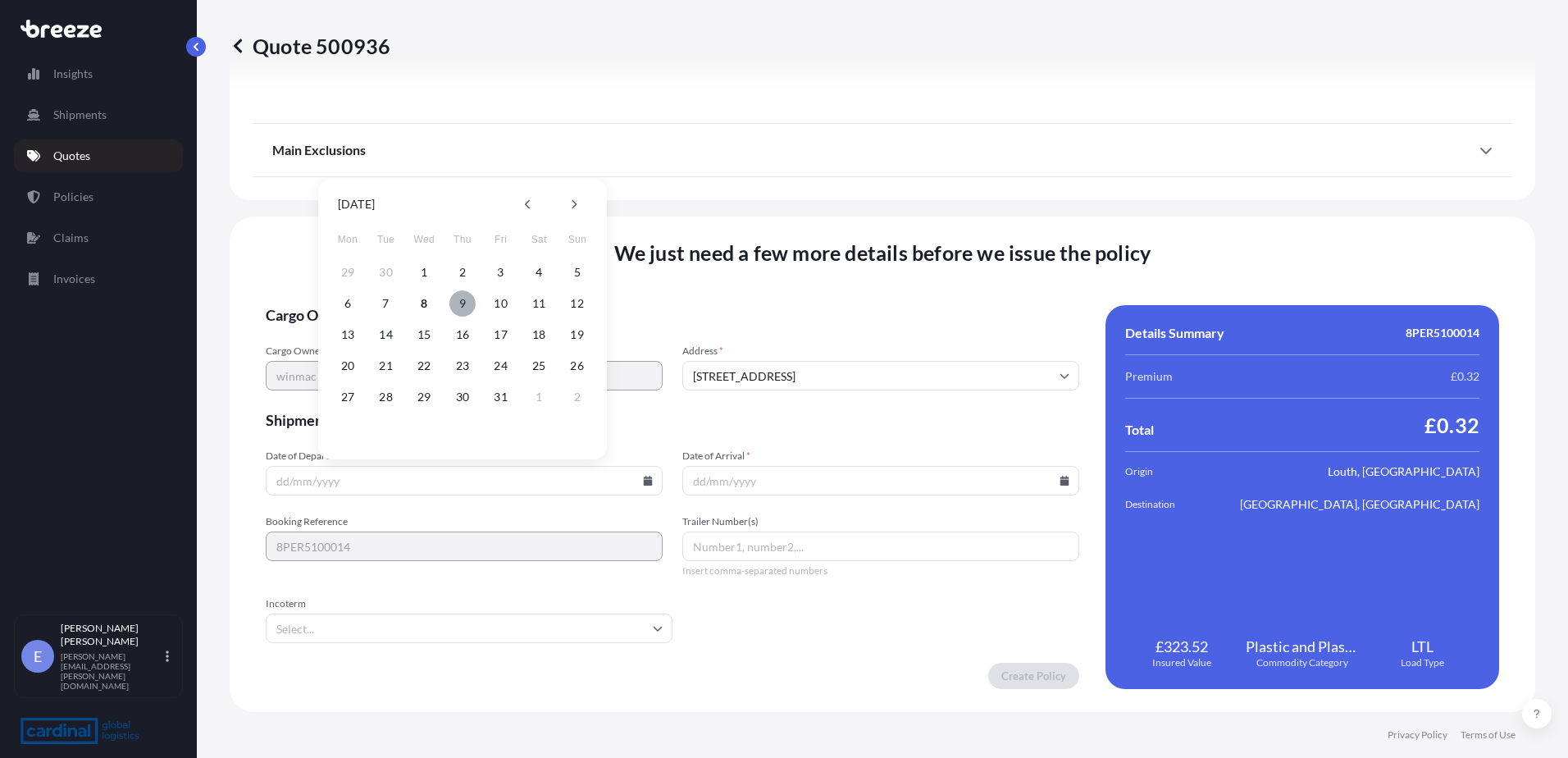
type input "[DATE]"
click at [819, 485] on input "Date of Arrival *" at bounding box center [881, 481] width 397 height 30
click at [1061, 484] on icon at bounding box center [1065, 481] width 9 height 10
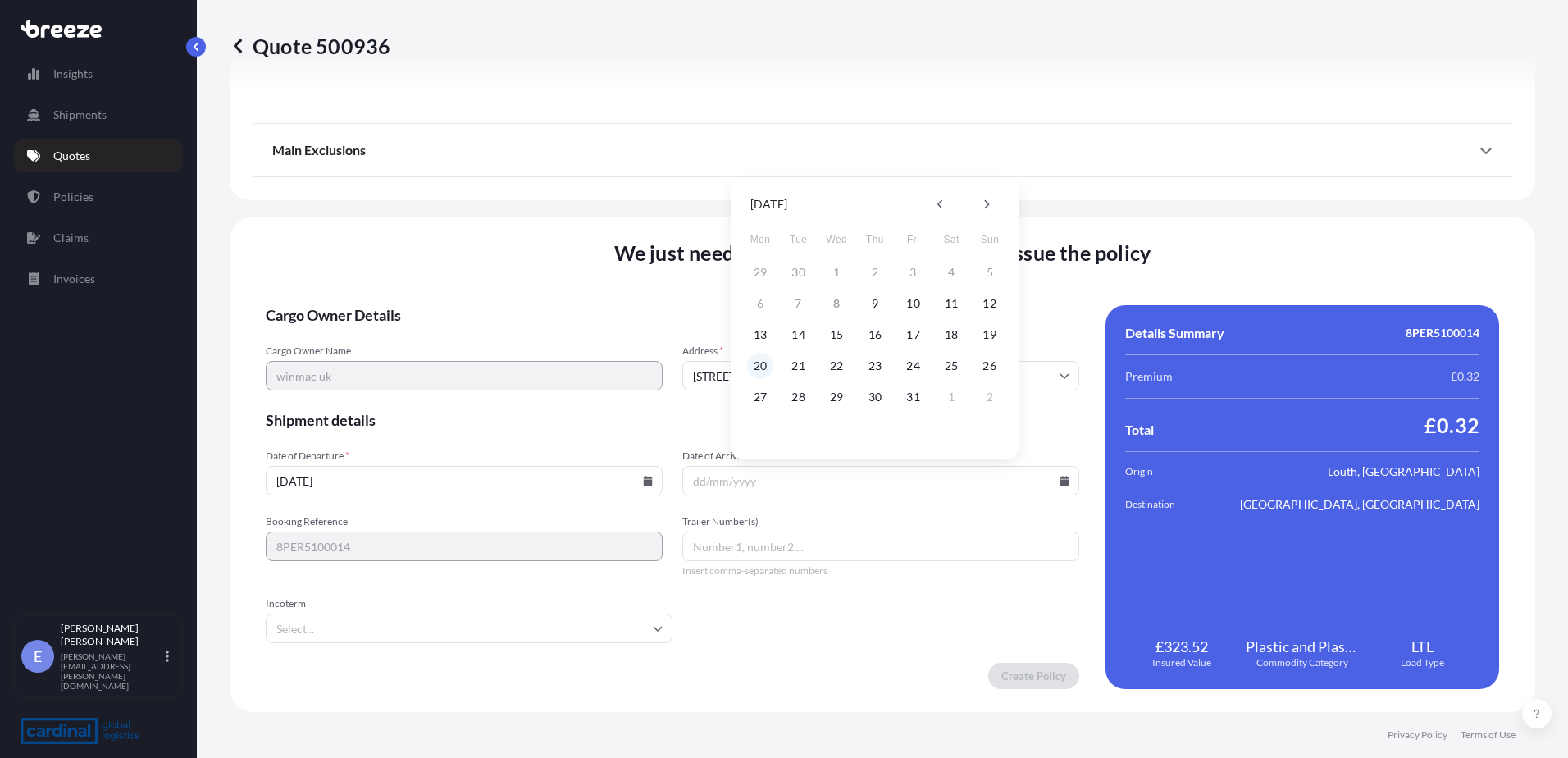
click at [758, 372] on button "20" at bounding box center [760, 366] width 26 height 26
type input "[DATE]"
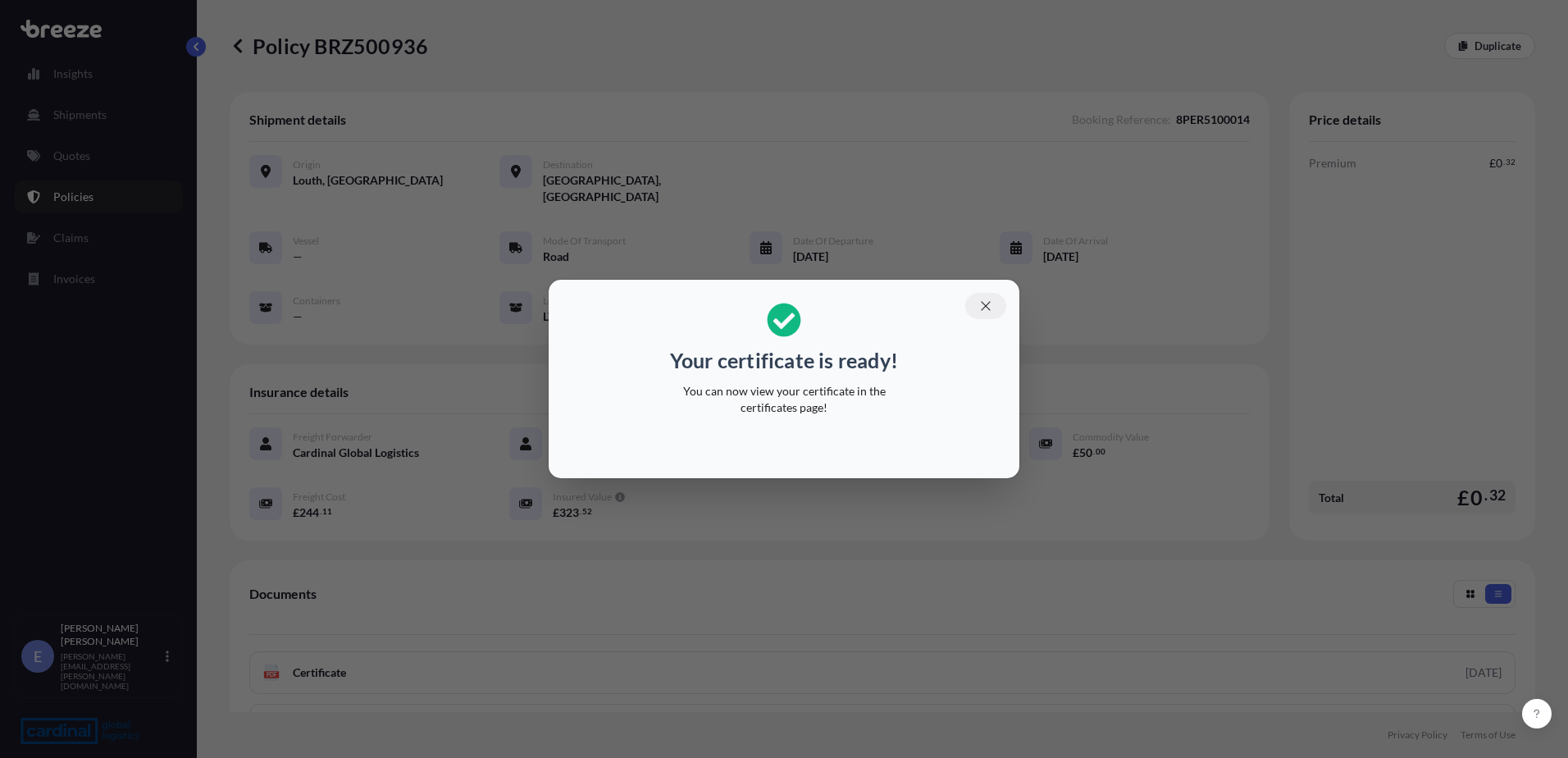
click at [997, 310] on button "button" at bounding box center [986, 306] width 41 height 26
